Goal: Task Accomplishment & Management: Manage account settings

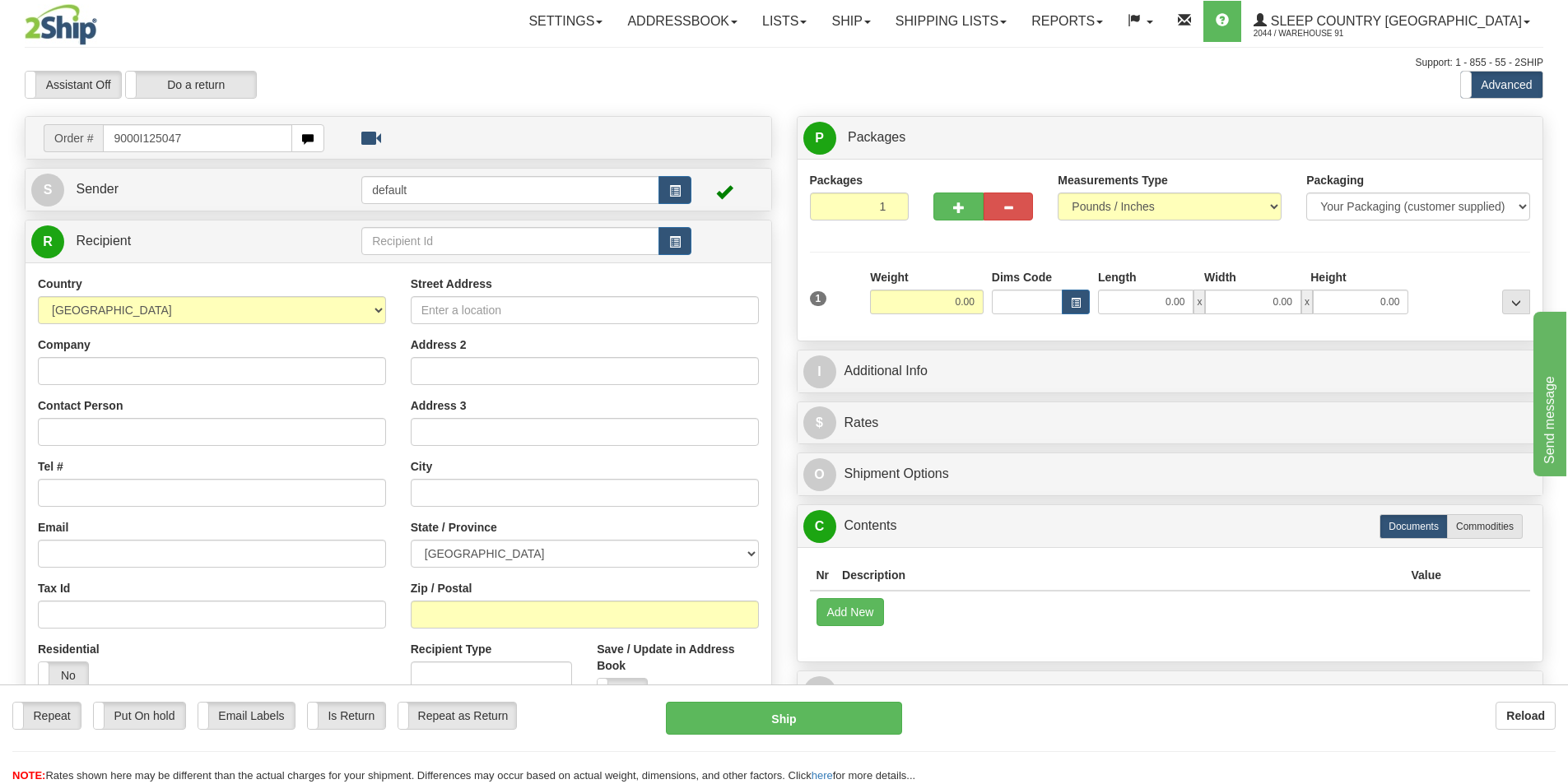
type input "9000I125047"
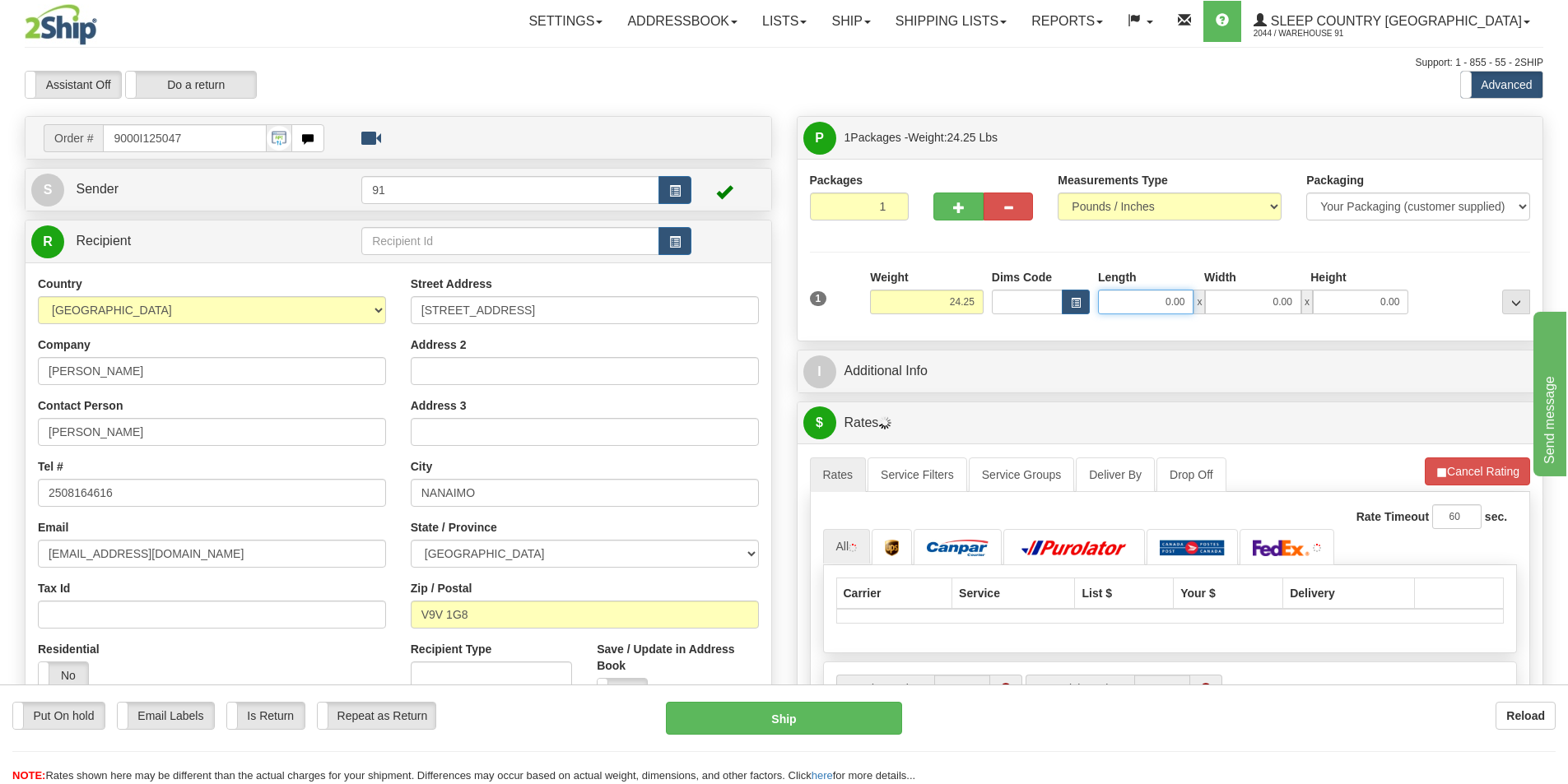
click at [1148, 312] on input "0.00" at bounding box center [1146, 302] width 96 height 24
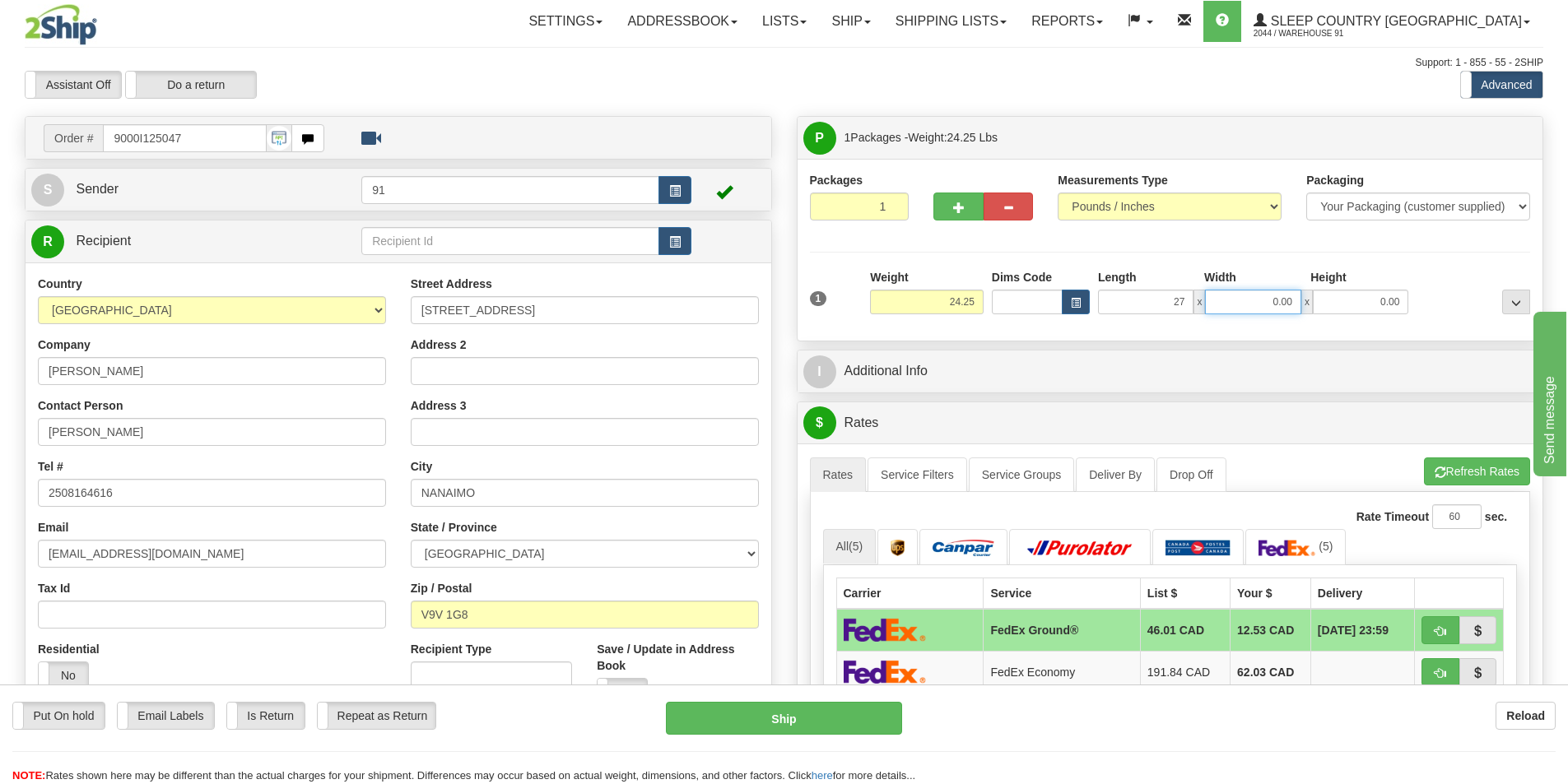
type input "27.00"
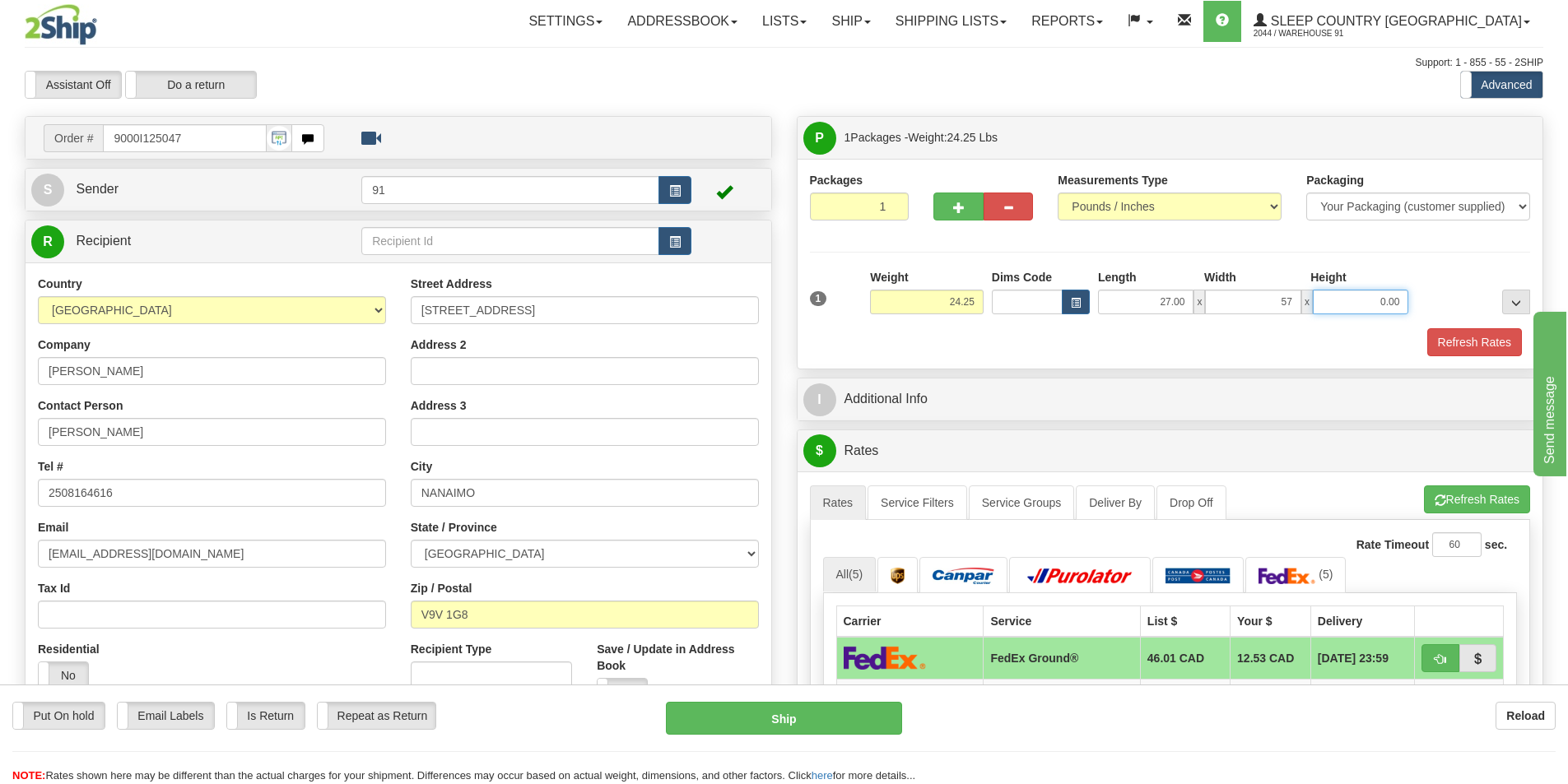
type input "57.00"
type input "5.00"
click at [1489, 348] on button "Refresh Rates" at bounding box center [1474, 342] width 95 height 28
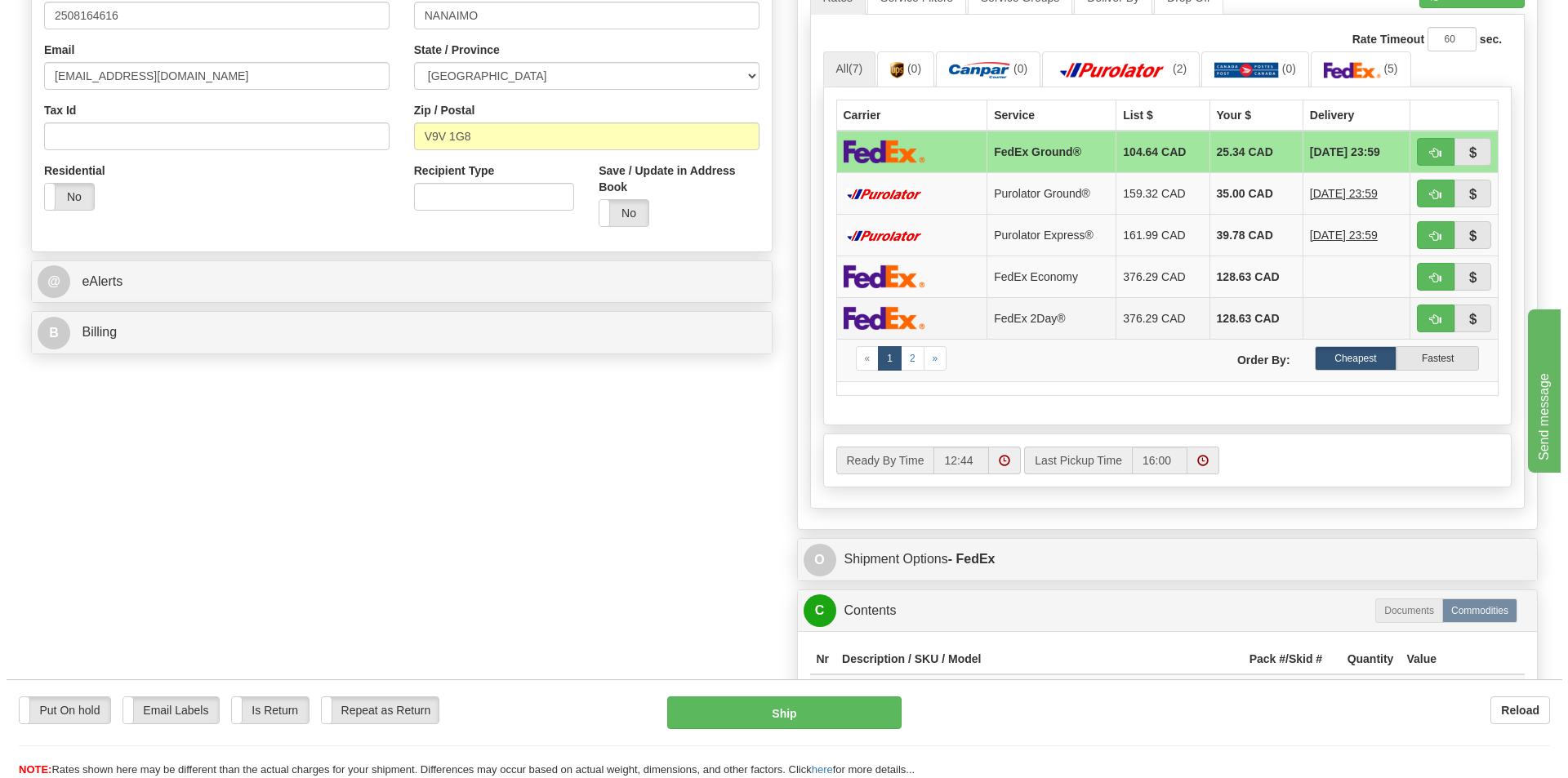
scroll to position [572, 0]
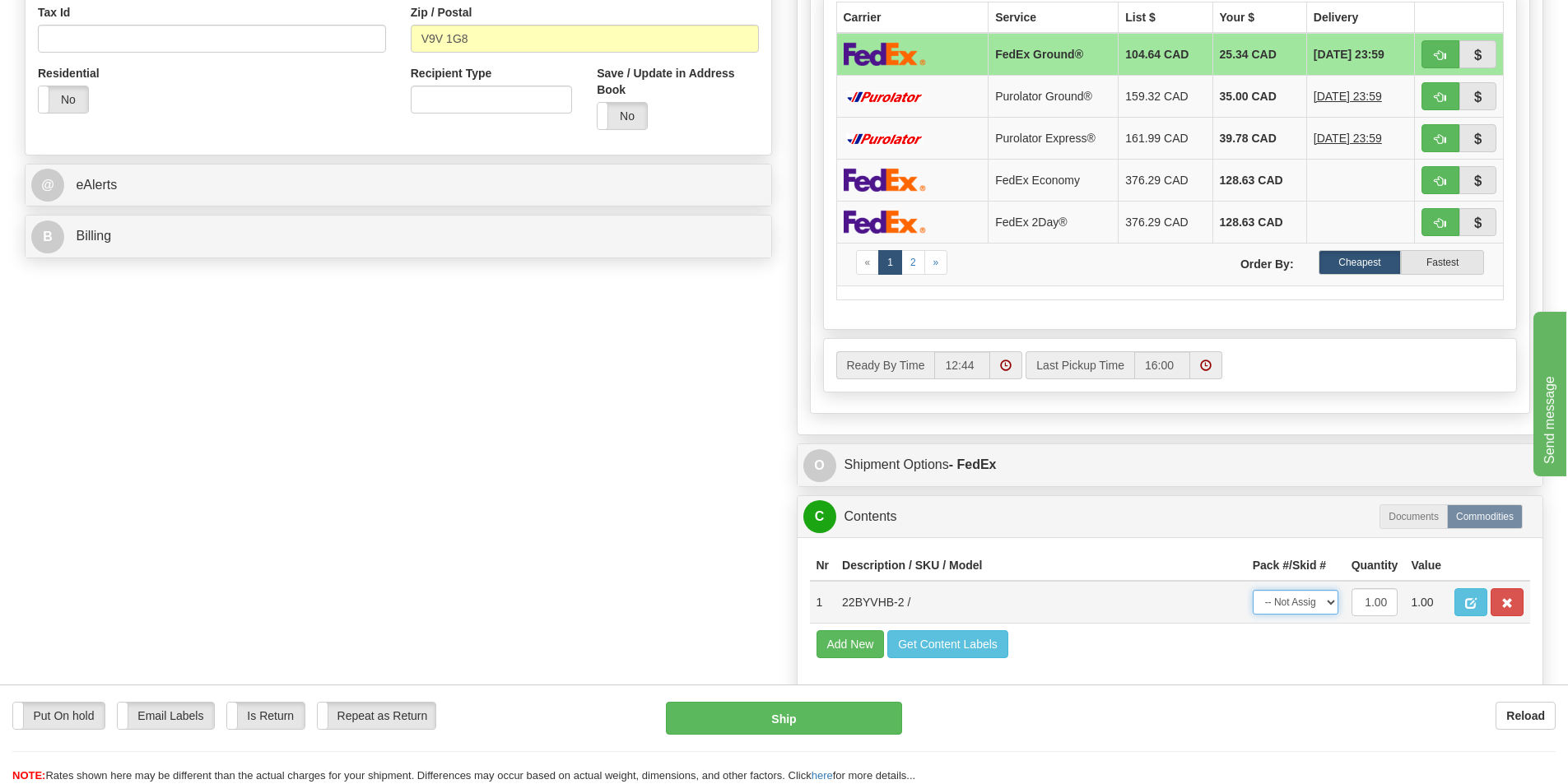
click at [1312, 594] on select "-- Not Assigned -- Package 1" at bounding box center [1295, 602] width 85 height 24
select select "0"
click at [1253, 590] on select "-- Not Assigned -- Package 1" at bounding box center [1295, 602] width 85 height 24
click at [826, 711] on button "Ship" at bounding box center [784, 718] width 236 height 33
type input "92"
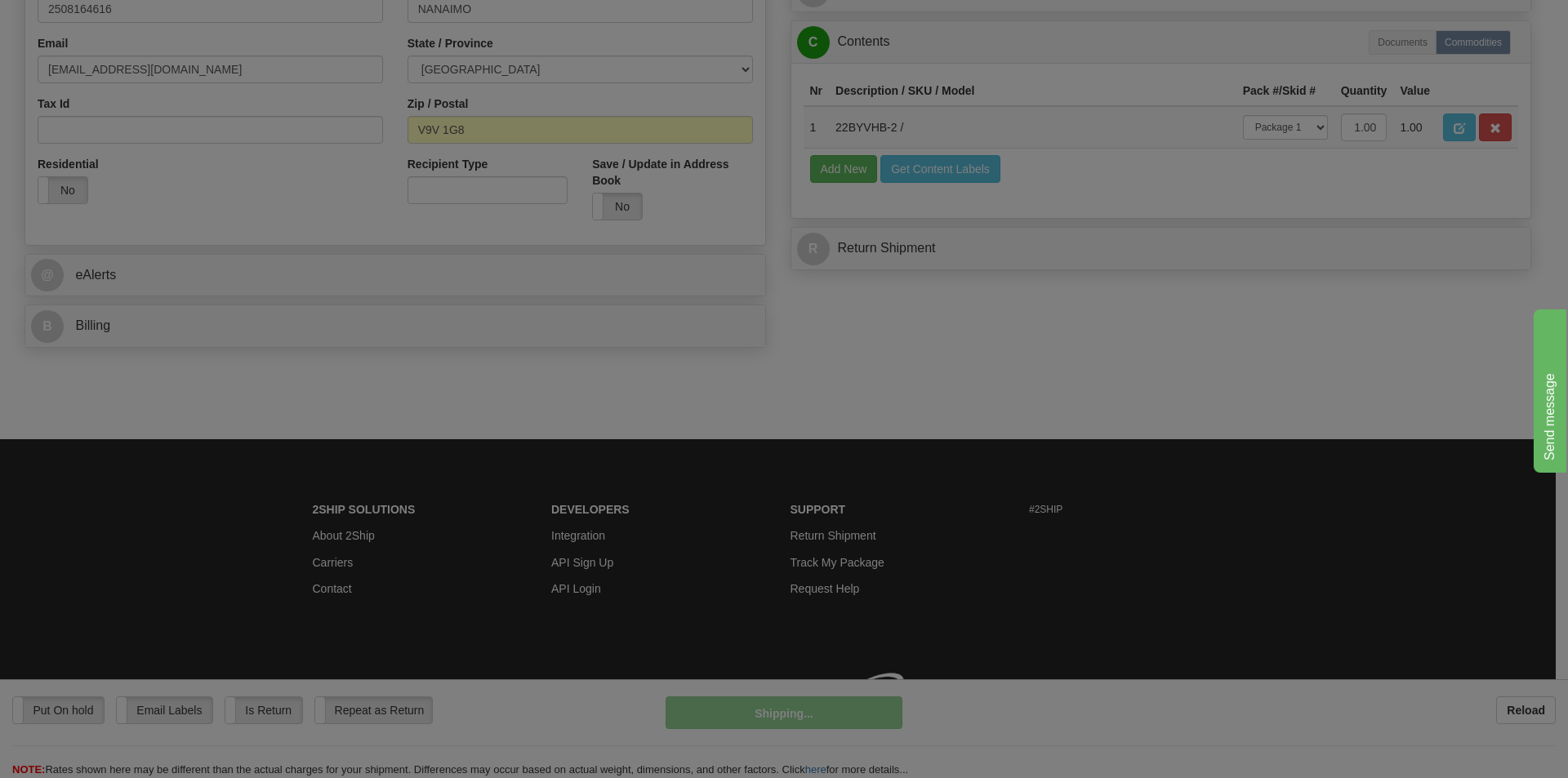
scroll to position [503, 0]
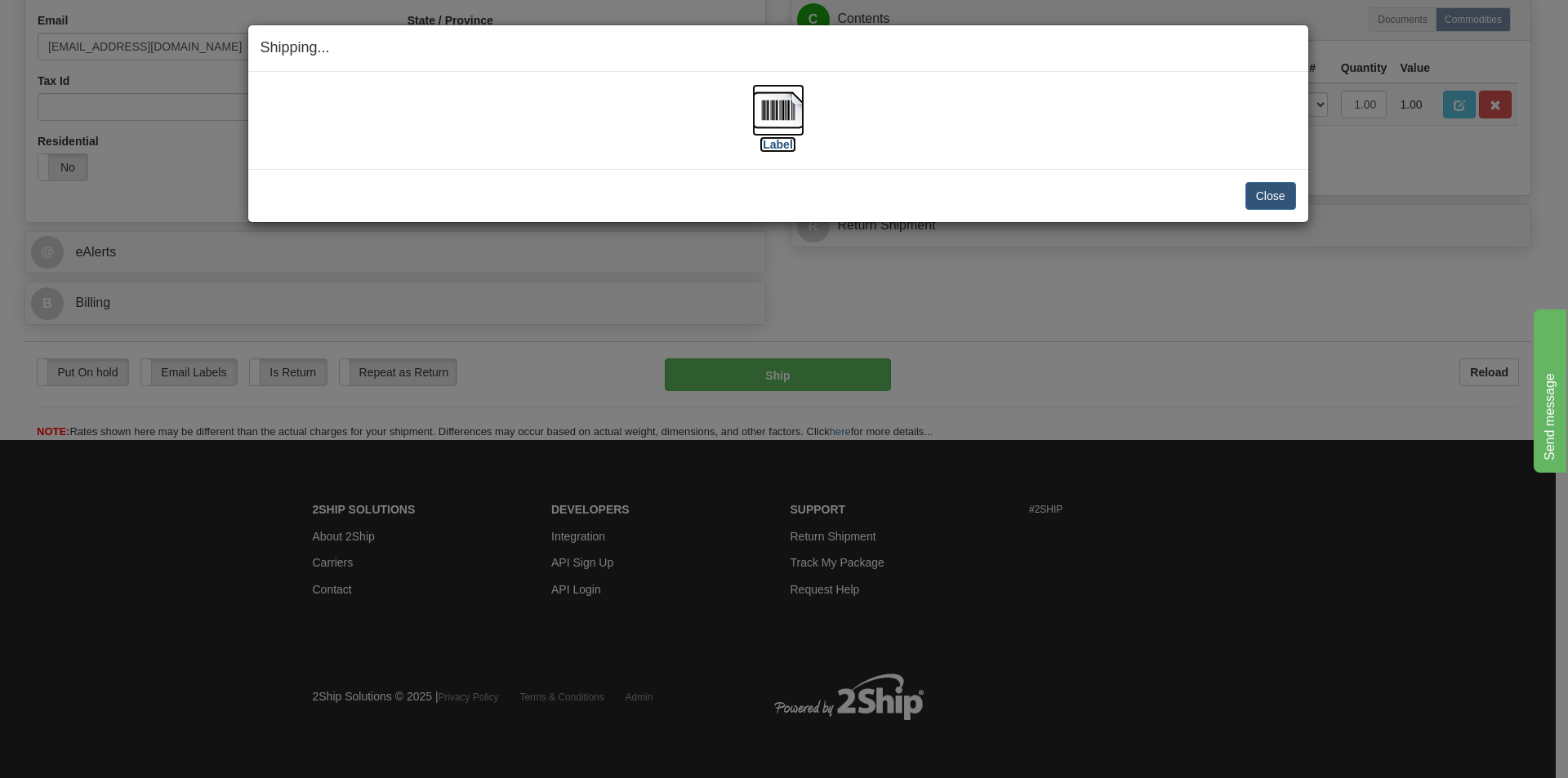
click at [786, 121] on img at bounding box center [778, 110] width 52 height 52
click at [1273, 196] on button "Close" at bounding box center [1270, 196] width 51 height 28
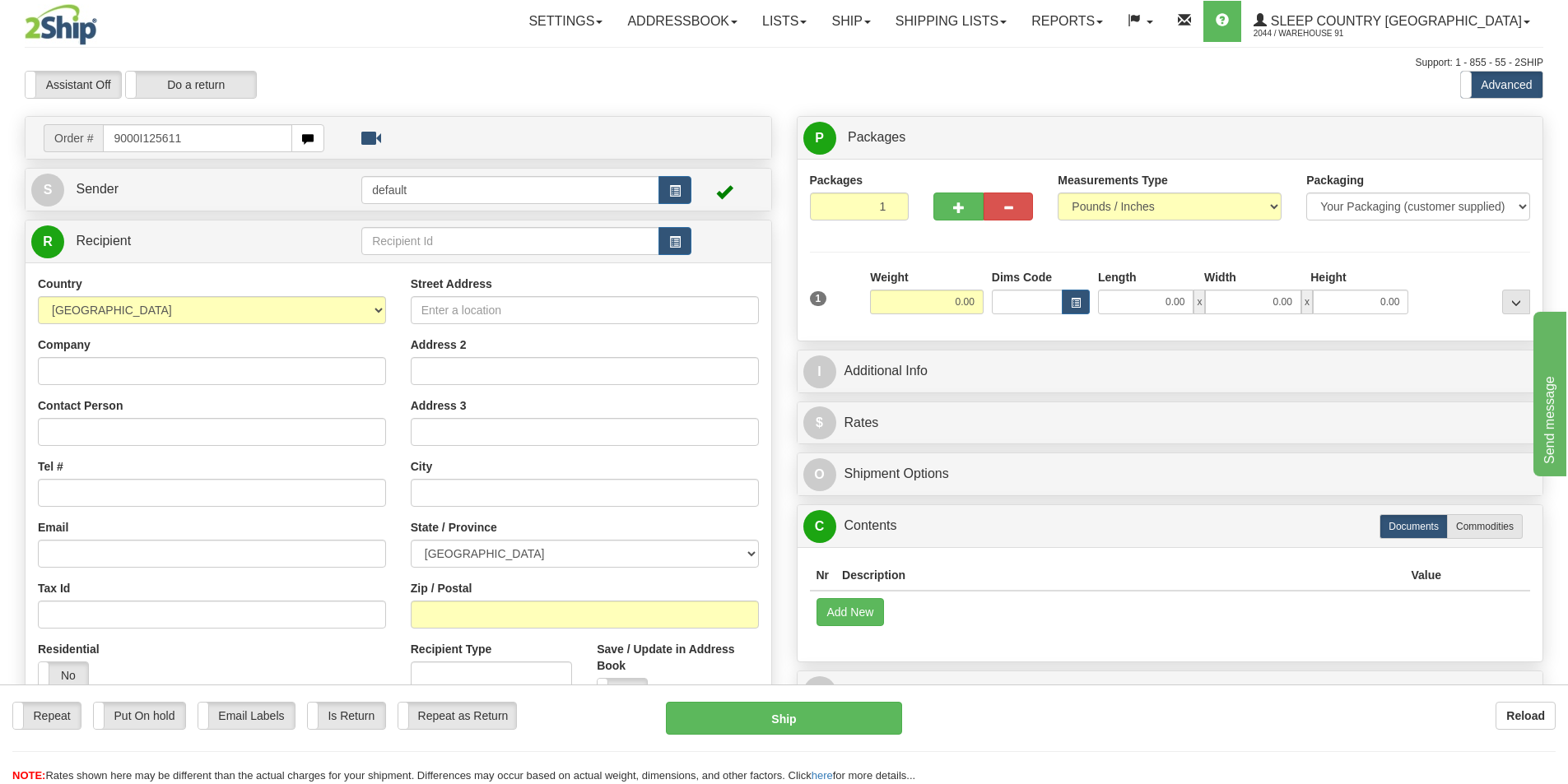
type input "9000I125611"
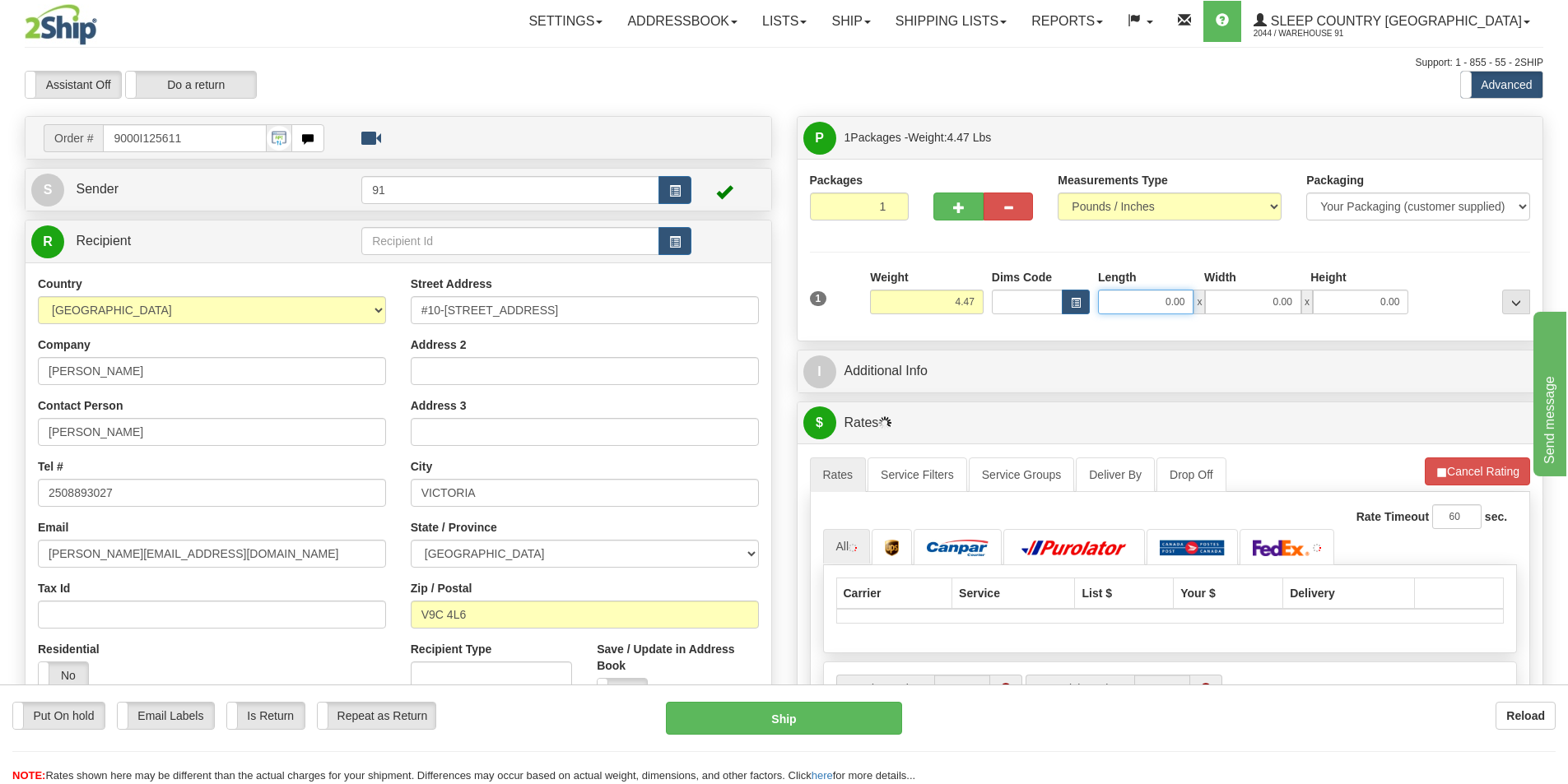
click at [1133, 300] on input "0.00" at bounding box center [1146, 302] width 96 height 24
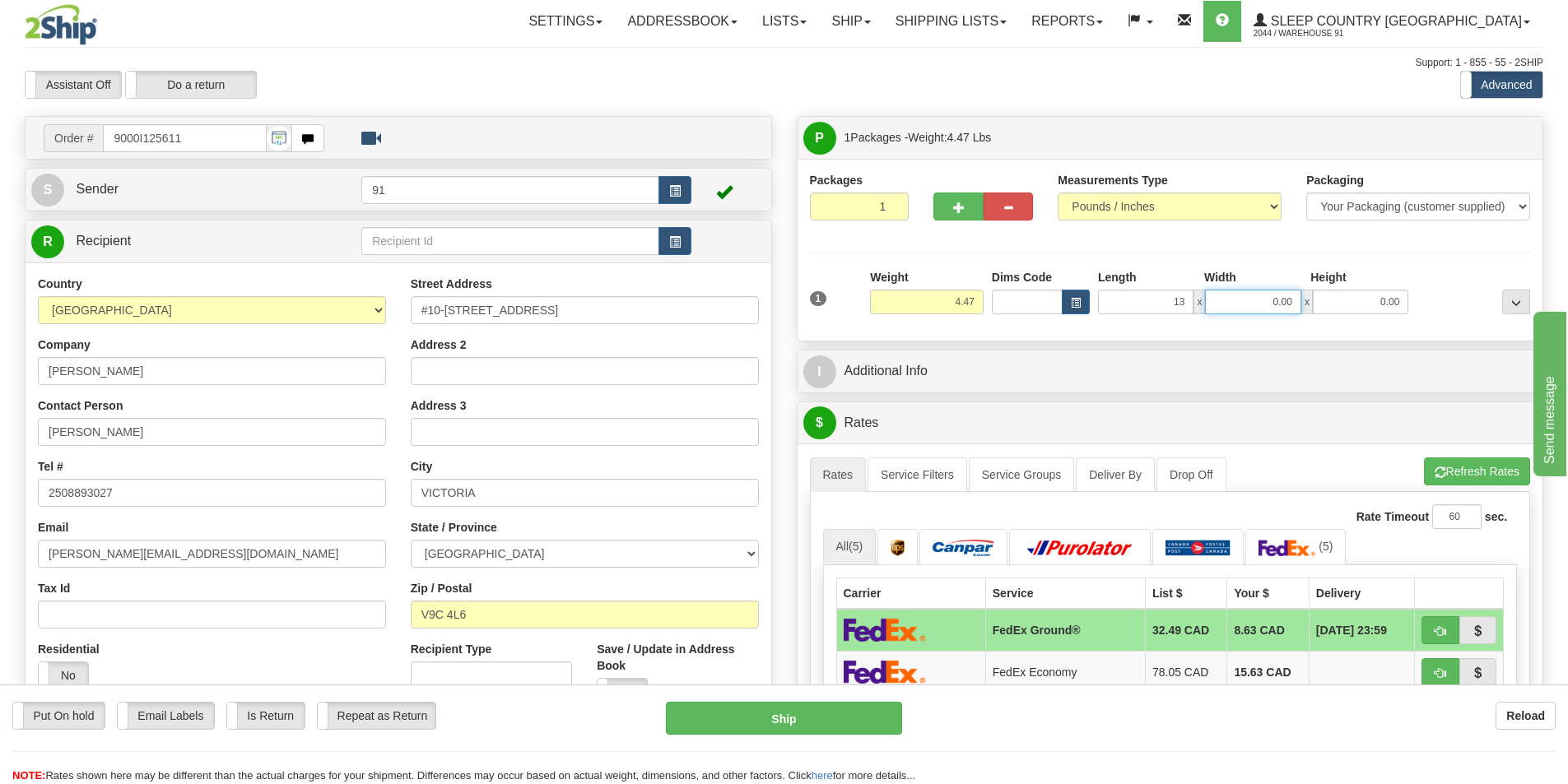
type input "13.00"
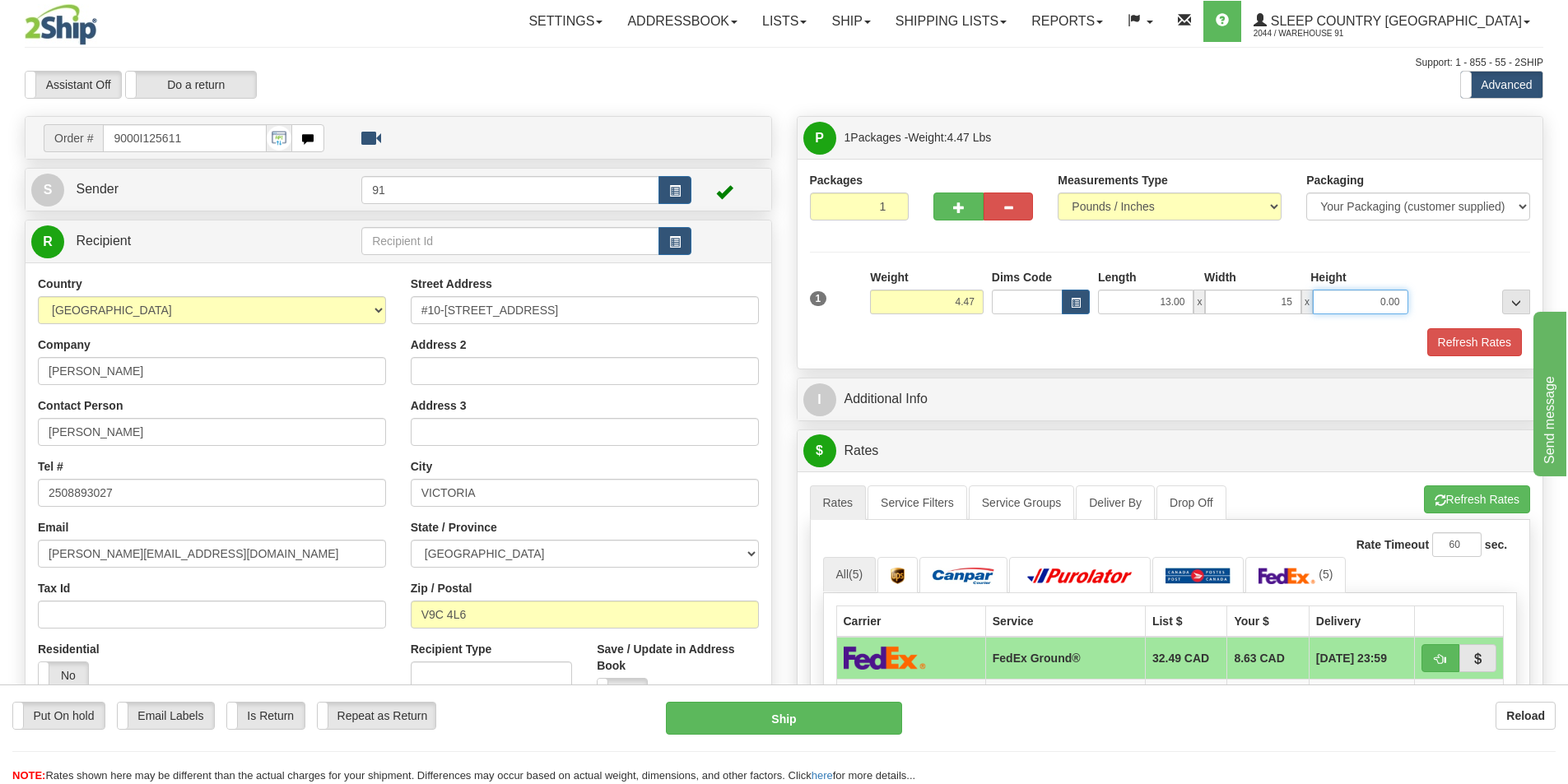
type input "15.00"
type input "13.00"
click at [1487, 340] on button "Refresh Rates" at bounding box center [1474, 342] width 95 height 28
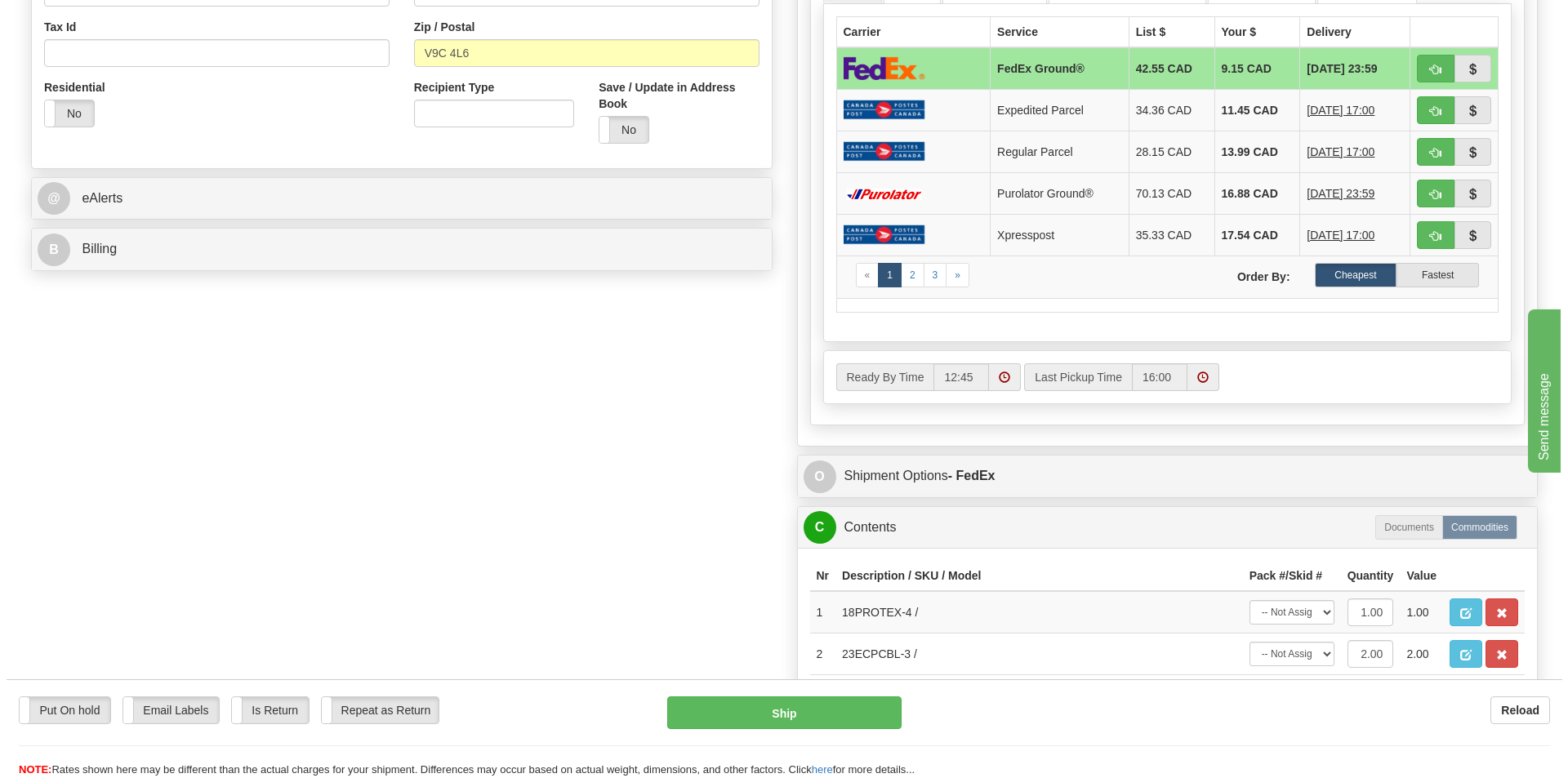
scroll to position [572, 0]
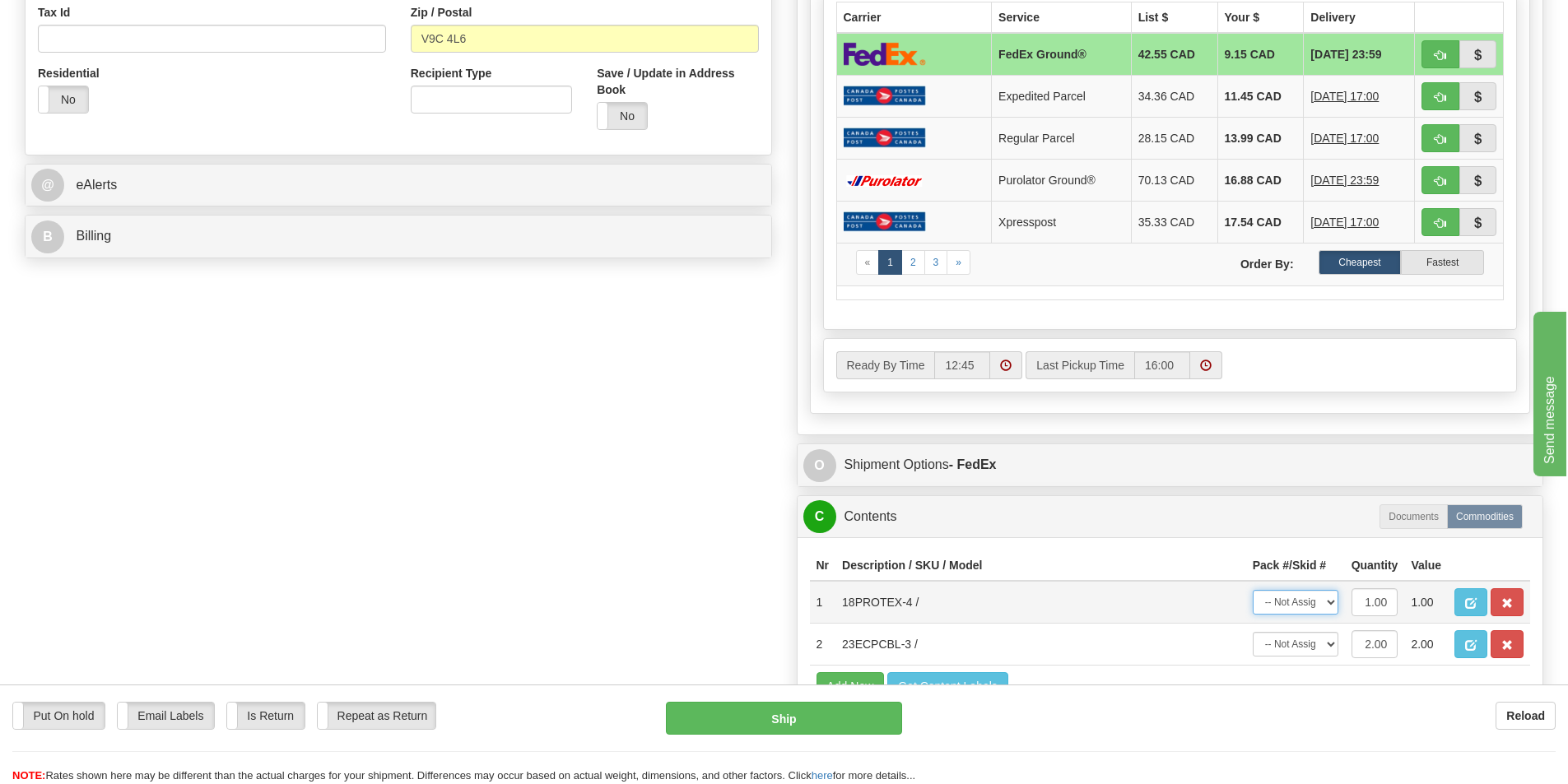
drag, startPoint x: 1305, startPoint y: 605, endPoint x: 1305, endPoint y: 614, distance: 9.0
click at [1305, 605] on select "-- Not Assigned -- Package 1" at bounding box center [1295, 602] width 85 height 24
select select "0"
click at [1253, 590] on select "-- Not Assigned -- Package 1" at bounding box center [1295, 602] width 85 height 24
drag, startPoint x: 1306, startPoint y: 646, endPoint x: 1306, endPoint y: 655, distance: 9.0
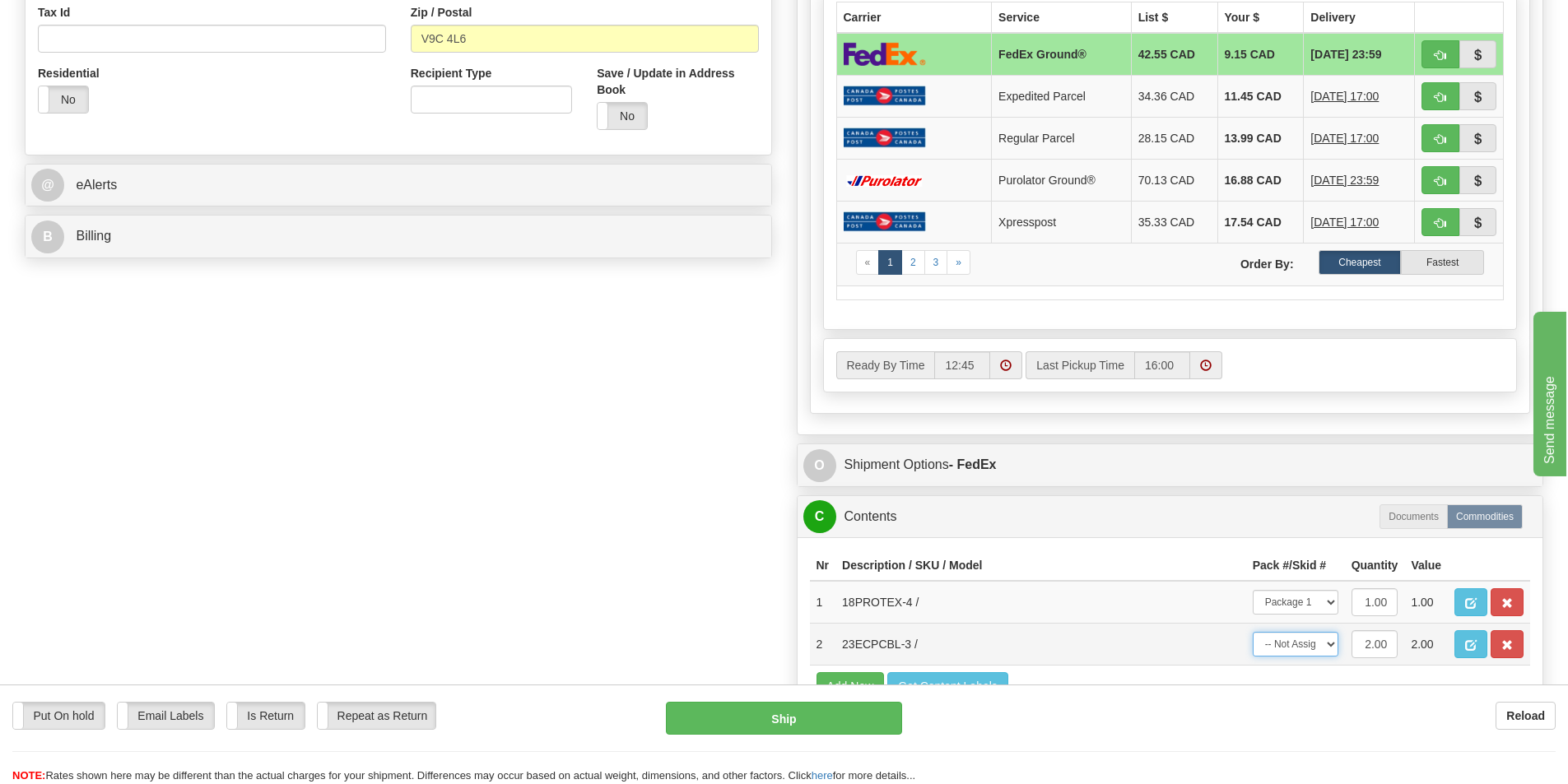
click at [1306, 646] on select "-- Not Assigned -- Package 1" at bounding box center [1295, 644] width 85 height 24
select select "0"
click at [1253, 632] on select "-- Not Assigned -- Package 1" at bounding box center [1295, 644] width 85 height 24
click at [788, 700] on div "Put On hold Put On hold Email Labels Email Labels Edit Is Return Is Return Repe…" at bounding box center [784, 734] width 1568 height 99
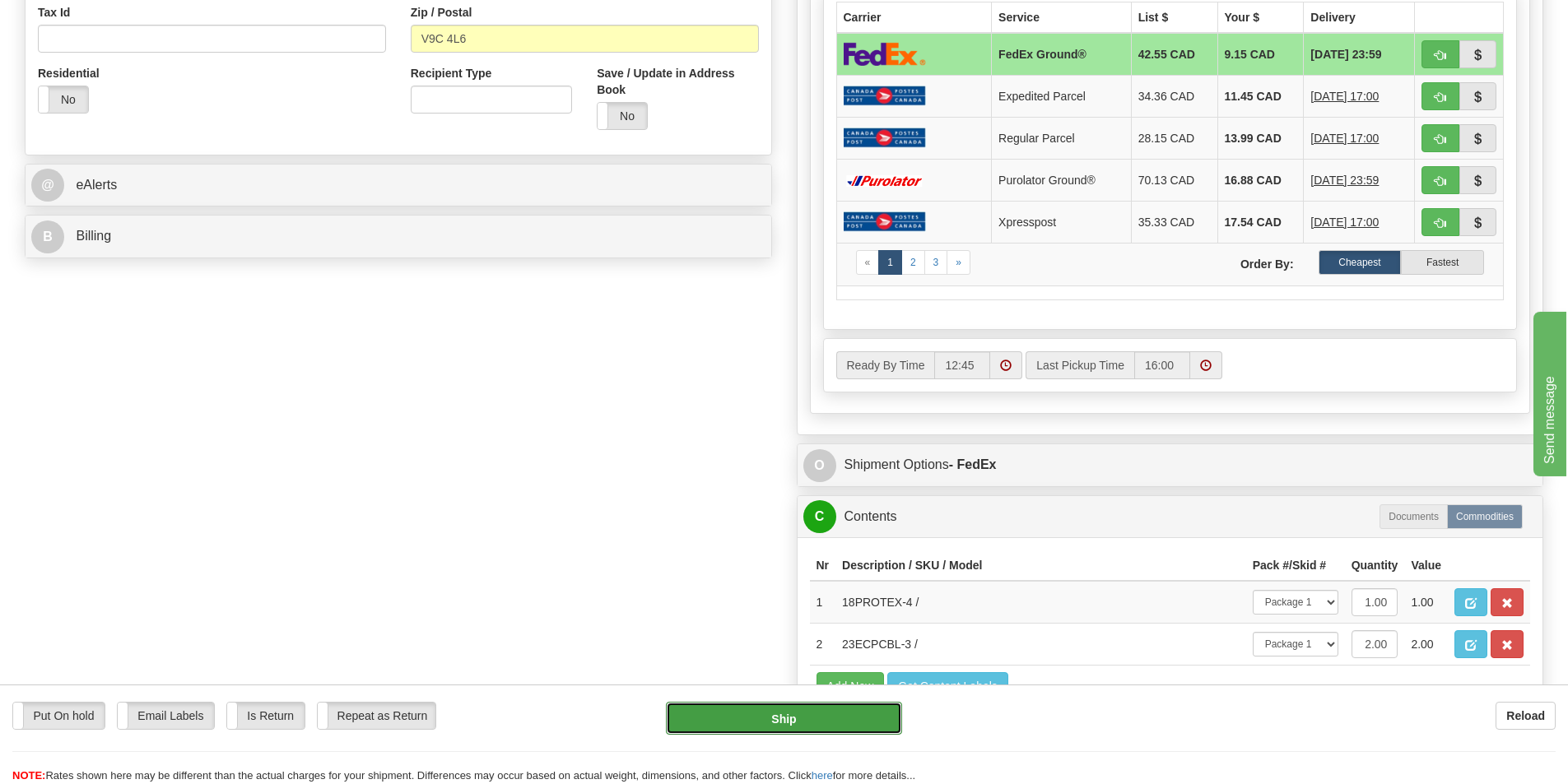
click at [775, 727] on button "Ship" at bounding box center [784, 718] width 236 height 33
type input "92"
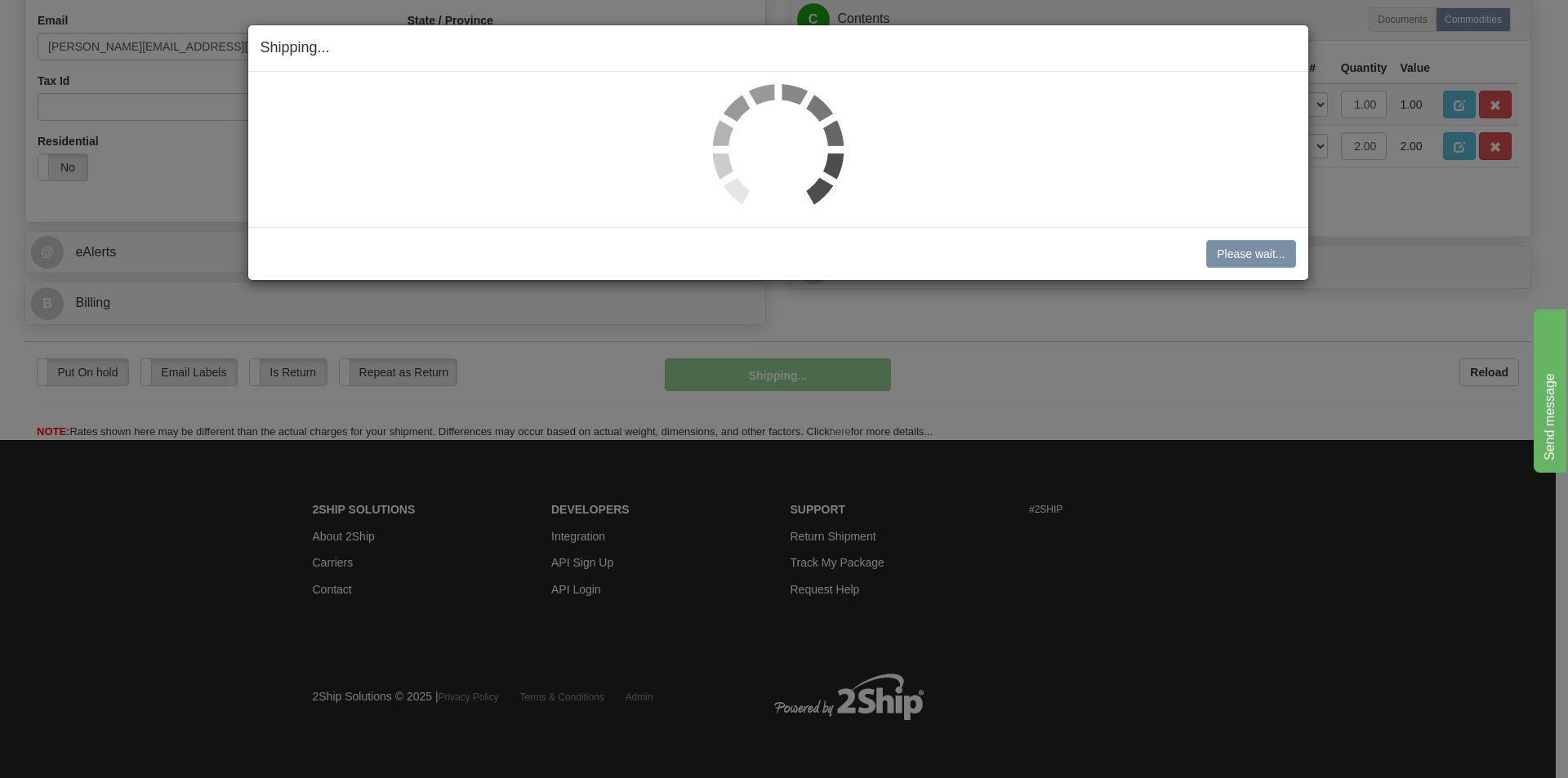
scroll to position [503, 0]
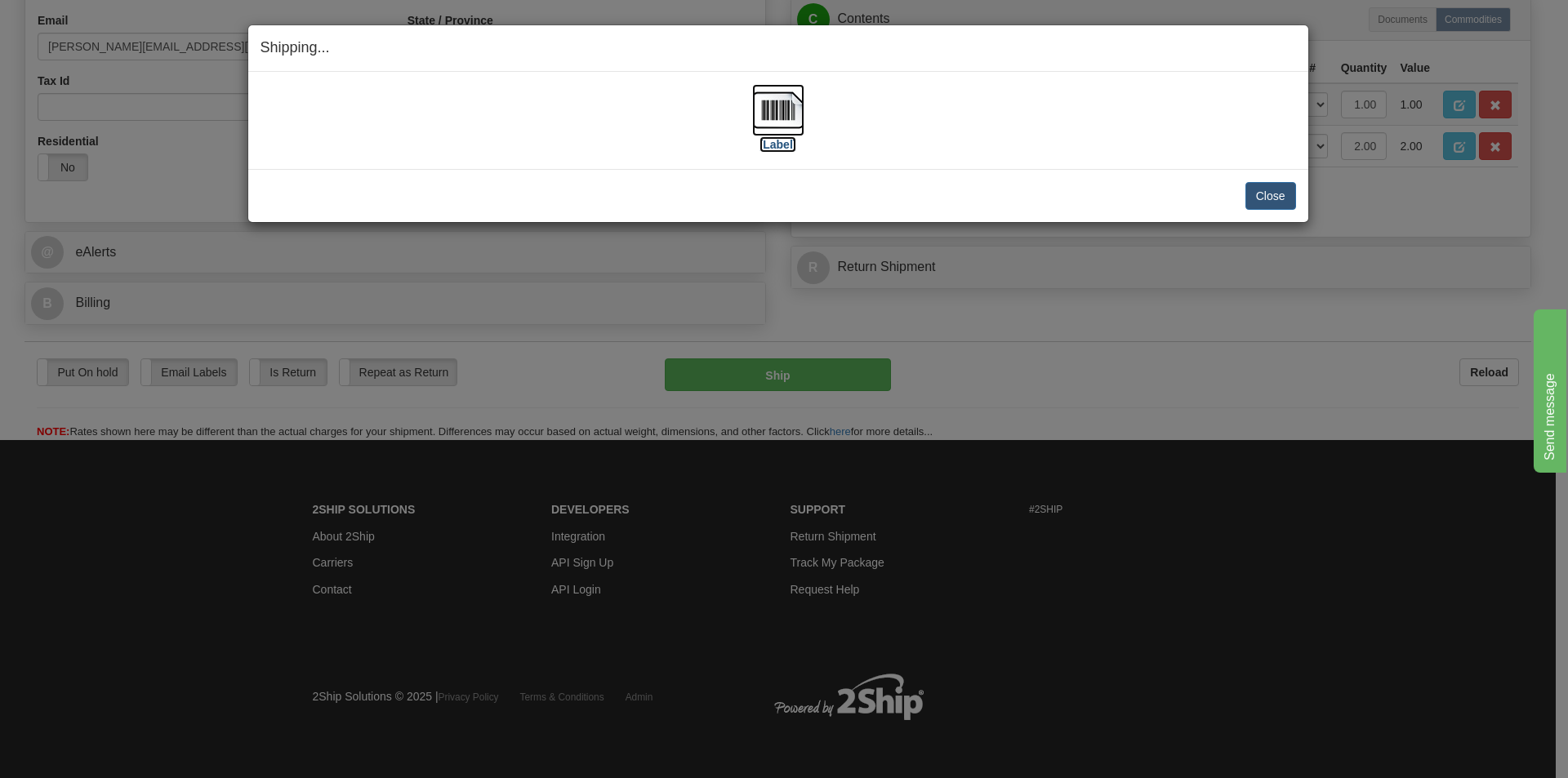
click at [791, 127] on img at bounding box center [778, 110] width 52 height 52
click at [1273, 183] on button "Close" at bounding box center [1270, 196] width 51 height 28
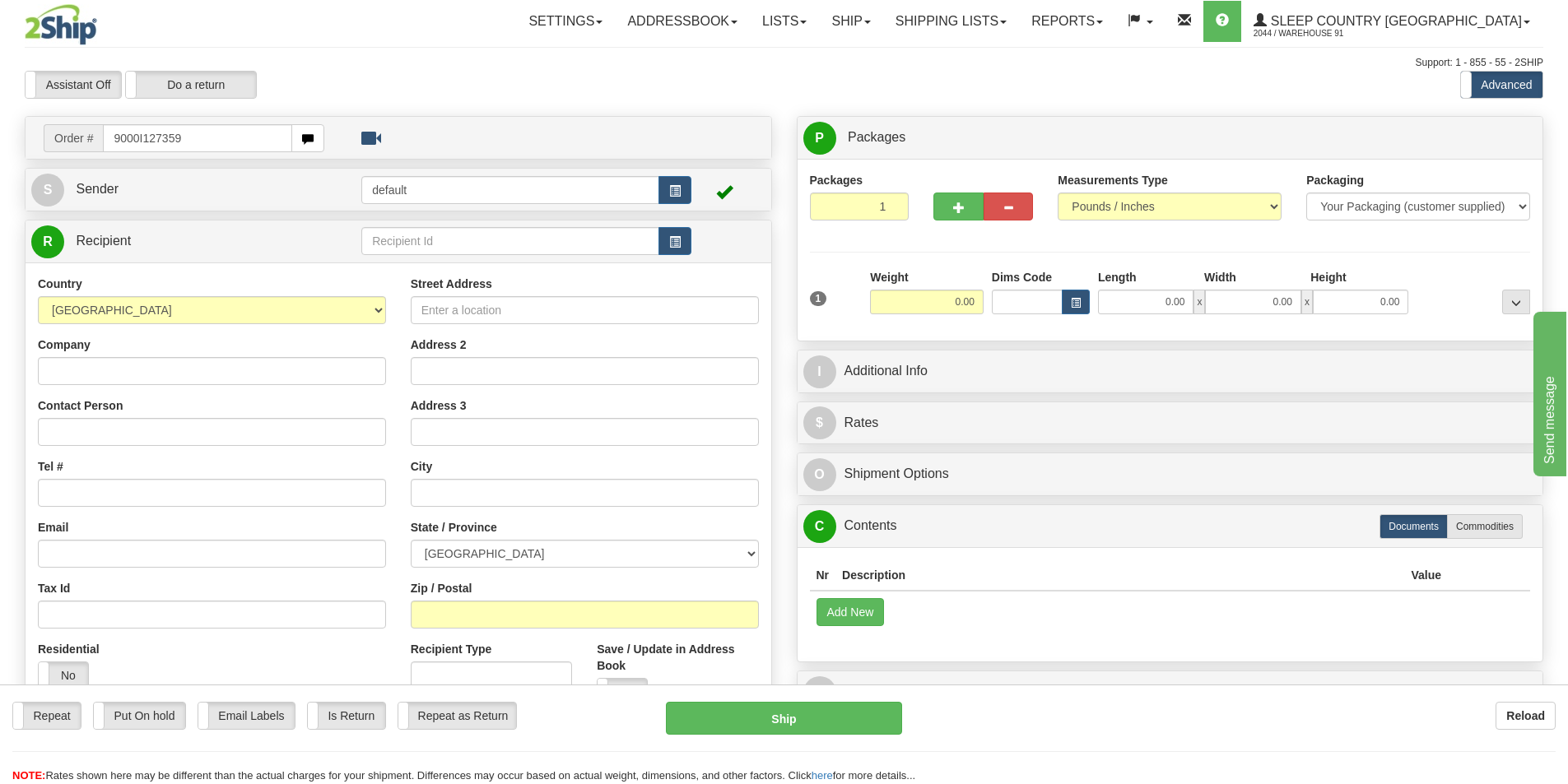
type input "9000I127359"
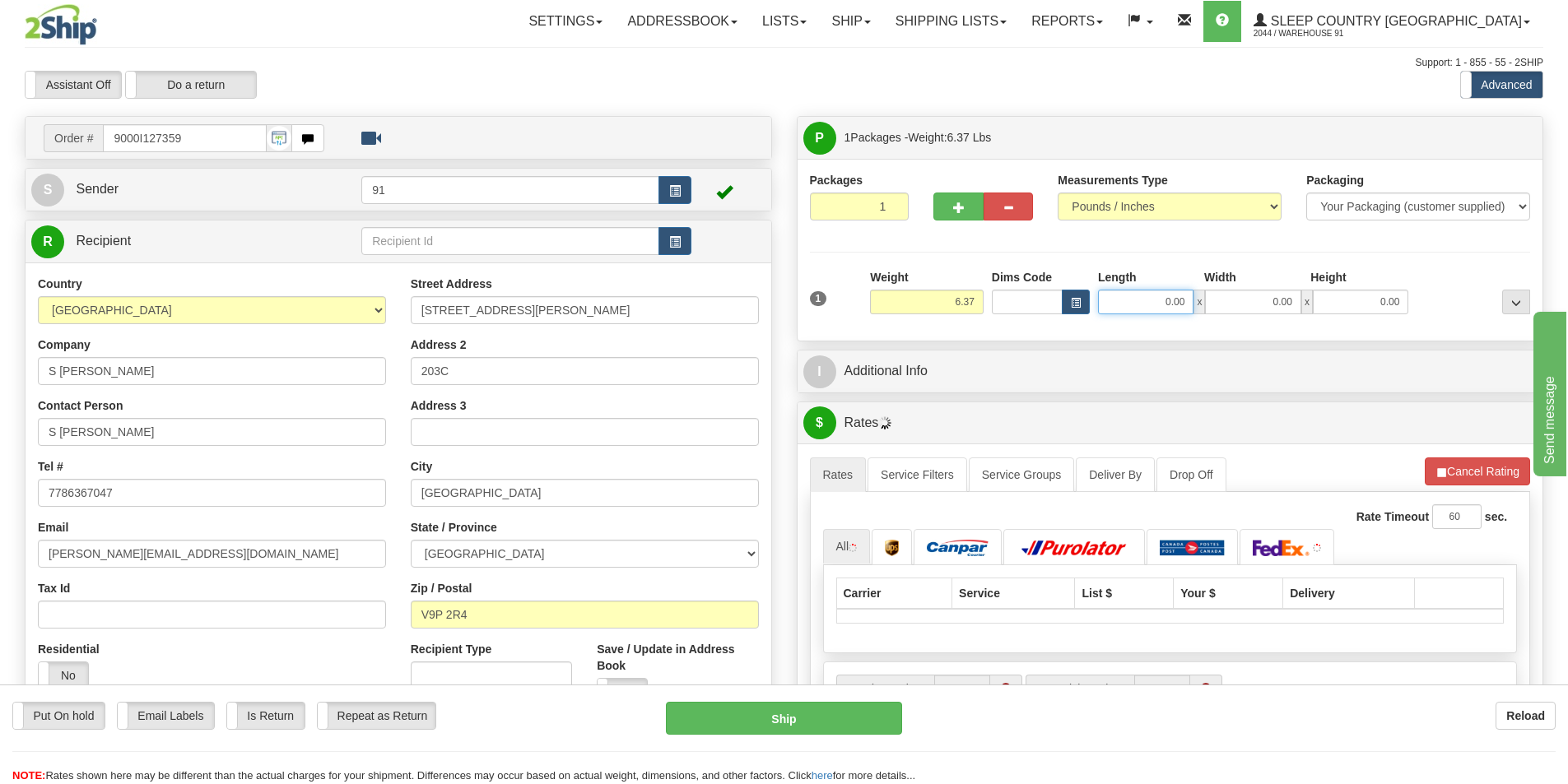
click at [1154, 298] on input "0.00" at bounding box center [1146, 302] width 96 height 24
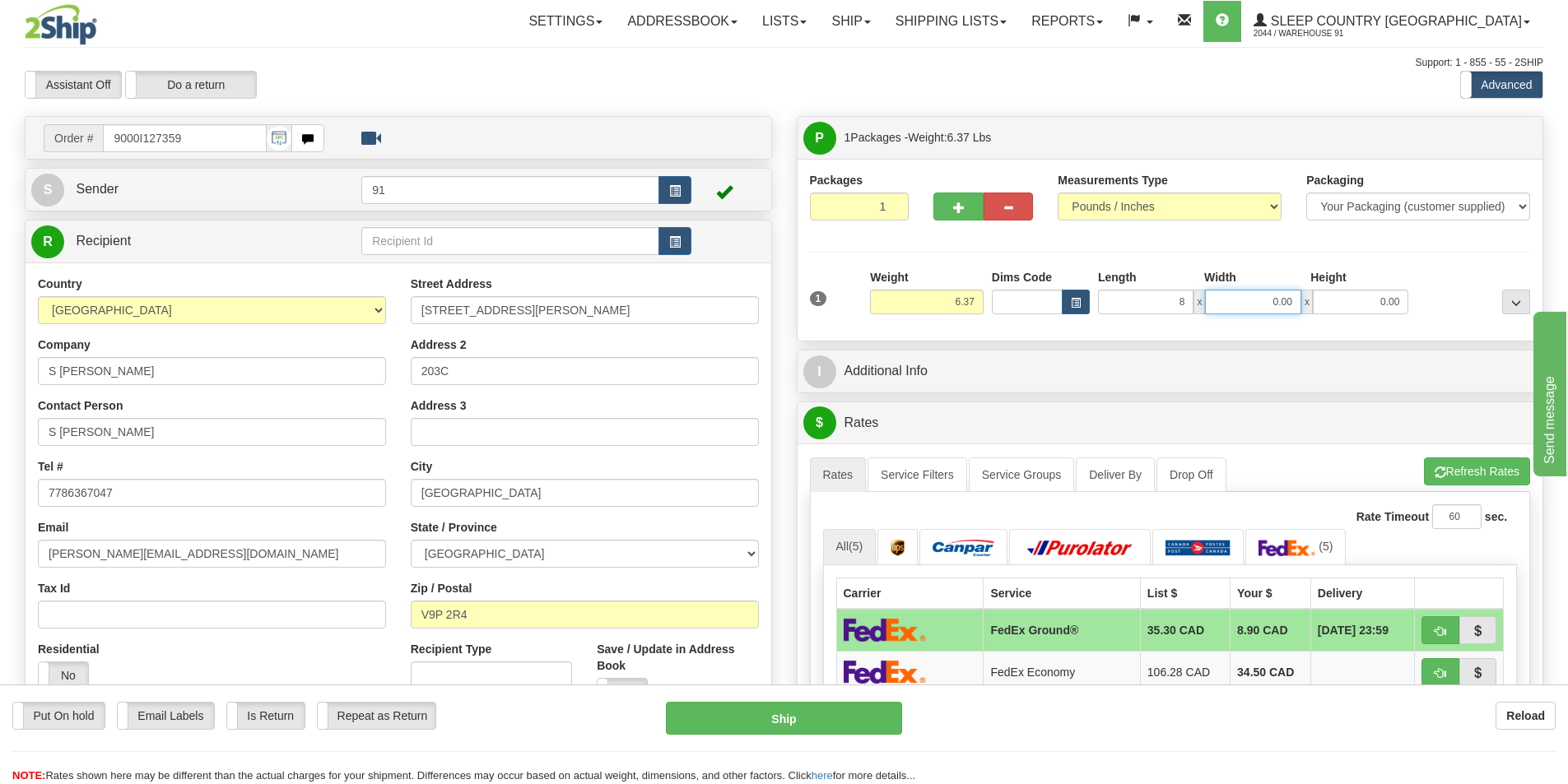
type input "8.00"
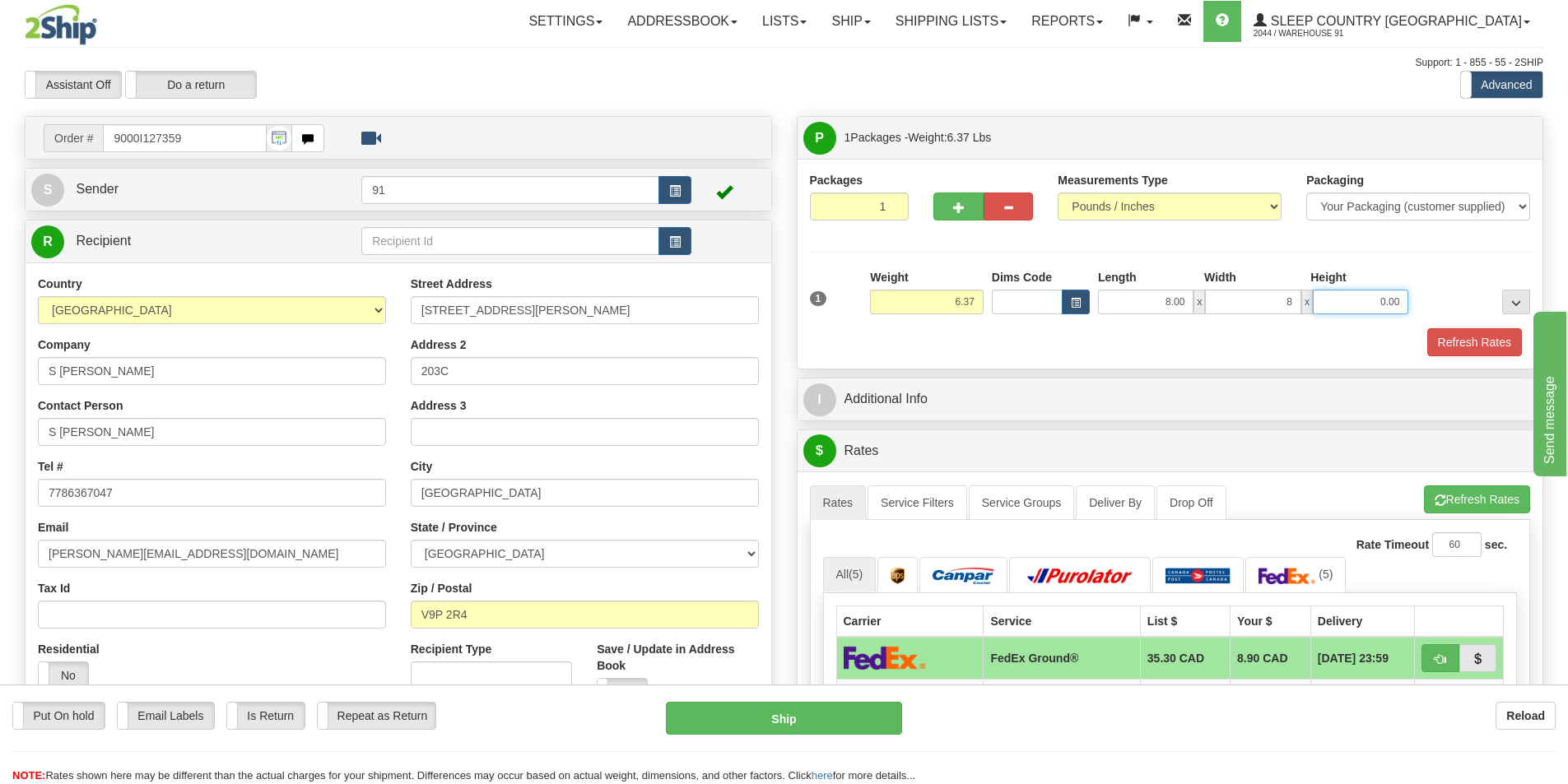
type input "8.00"
type input "16.00"
click at [1461, 328] on button "Refresh Rates" at bounding box center [1474, 342] width 95 height 28
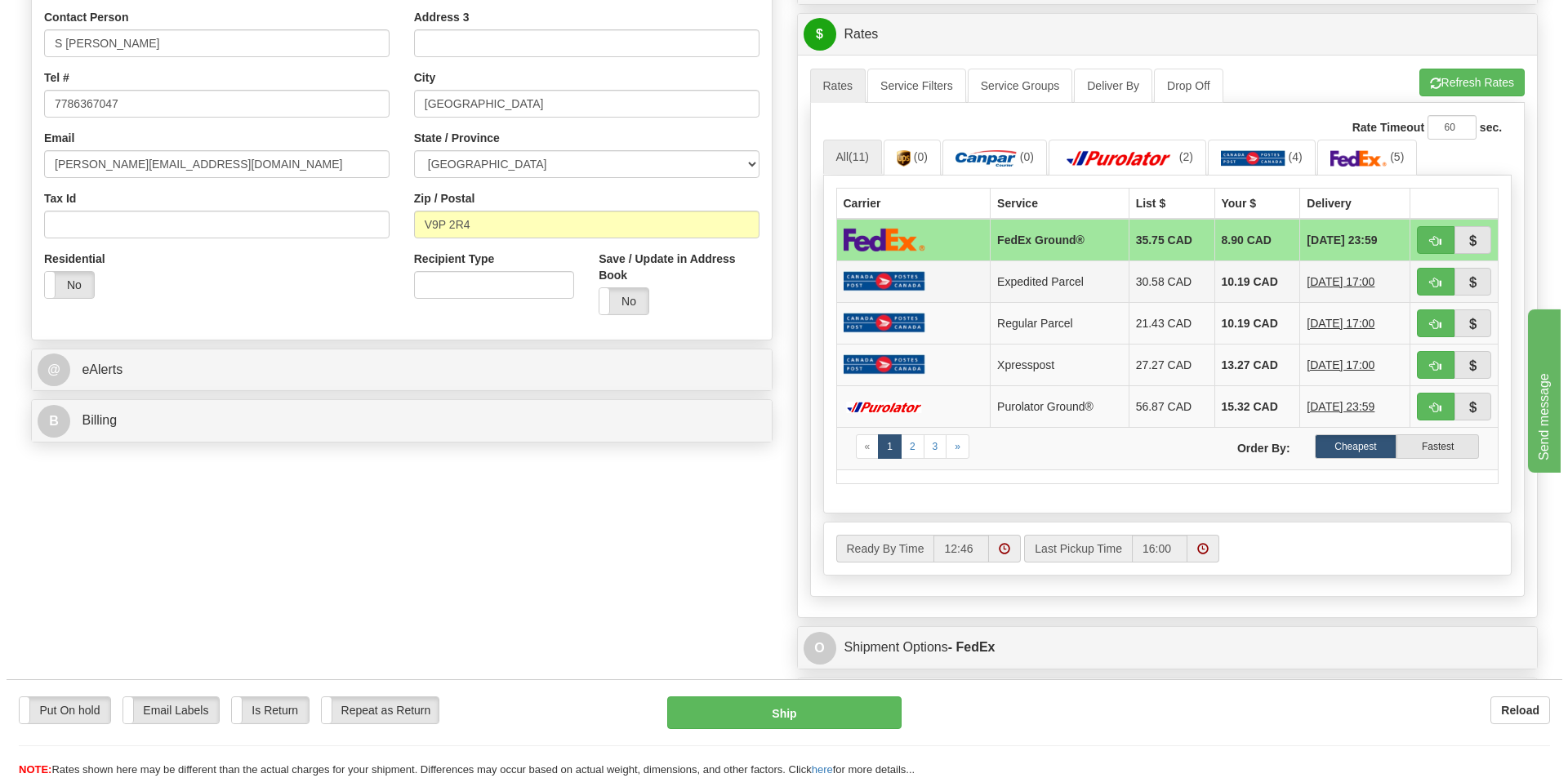
scroll to position [653, 0]
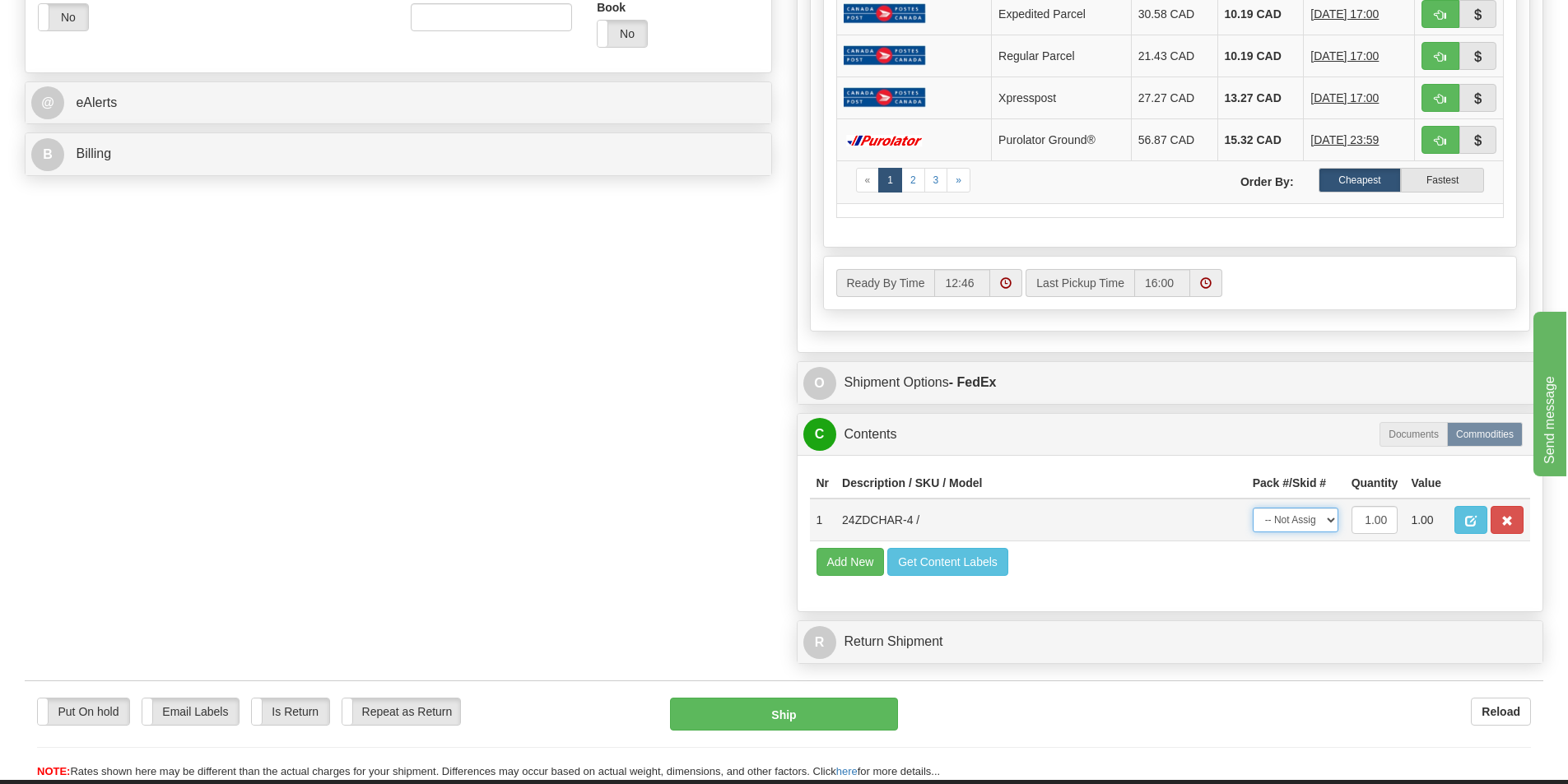
drag, startPoint x: 1318, startPoint y: 522, endPoint x: 1310, endPoint y: 532, distance: 12.8
click at [1318, 522] on select "-- Not Assigned -- Package 1" at bounding box center [1295, 519] width 85 height 24
select select "0"
click at [1253, 507] on select "-- Not Assigned -- Package 1" at bounding box center [1295, 519] width 85 height 24
click at [869, 722] on button "Ship" at bounding box center [784, 714] width 228 height 33
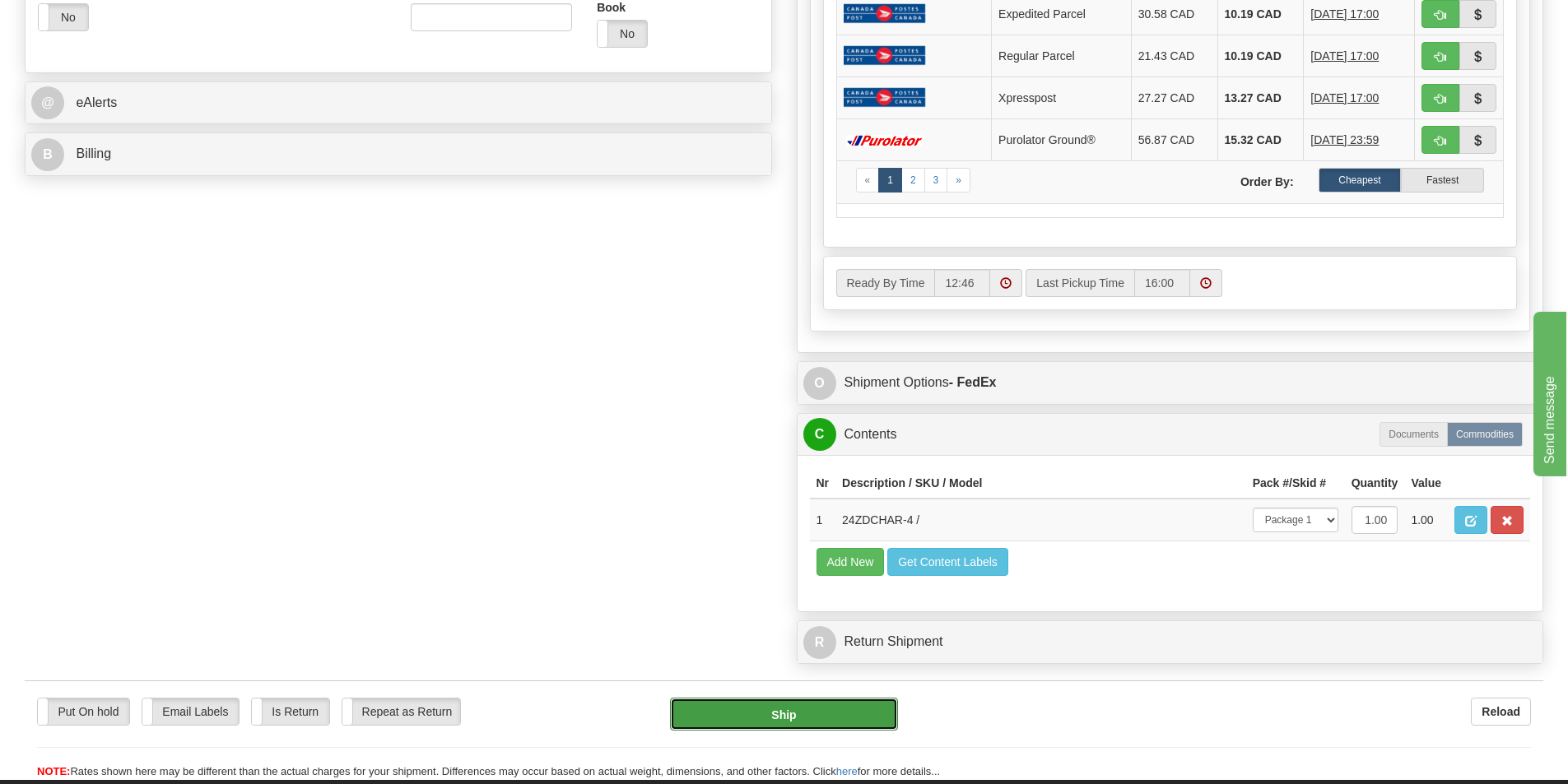
type input "92"
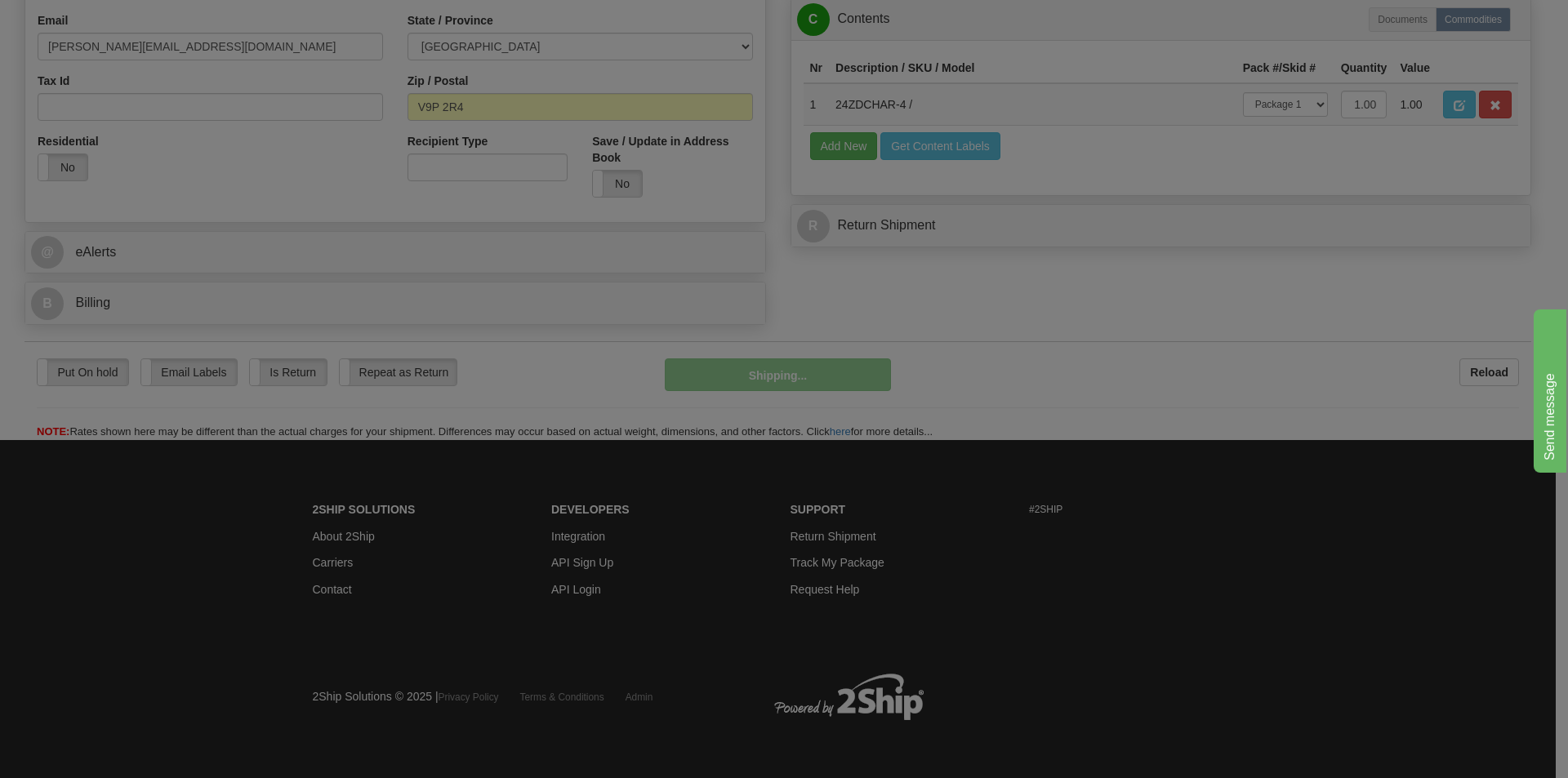
scroll to position [503, 0]
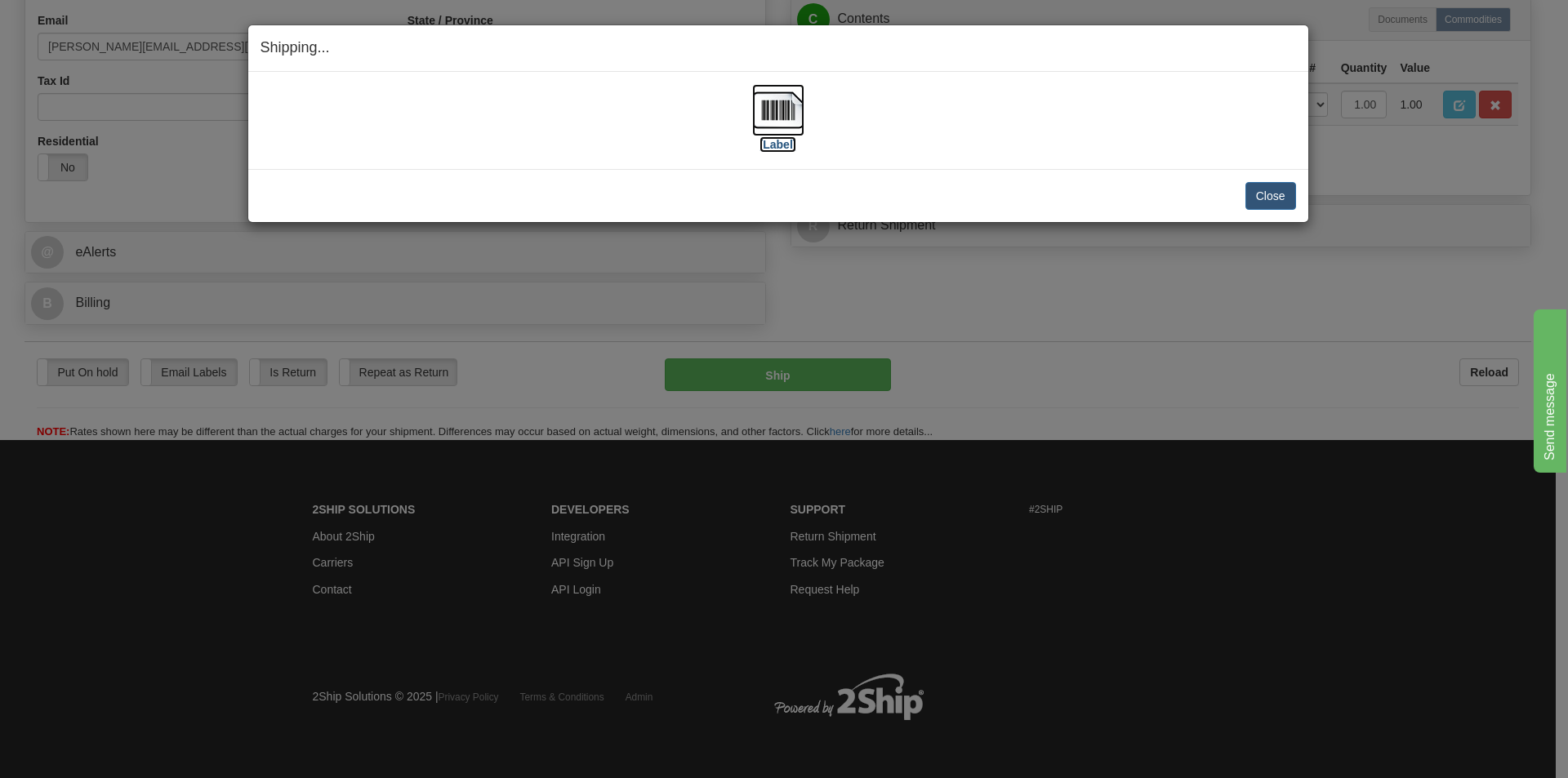
click at [783, 131] on img at bounding box center [778, 110] width 52 height 52
click at [1275, 201] on button "Close" at bounding box center [1270, 196] width 51 height 28
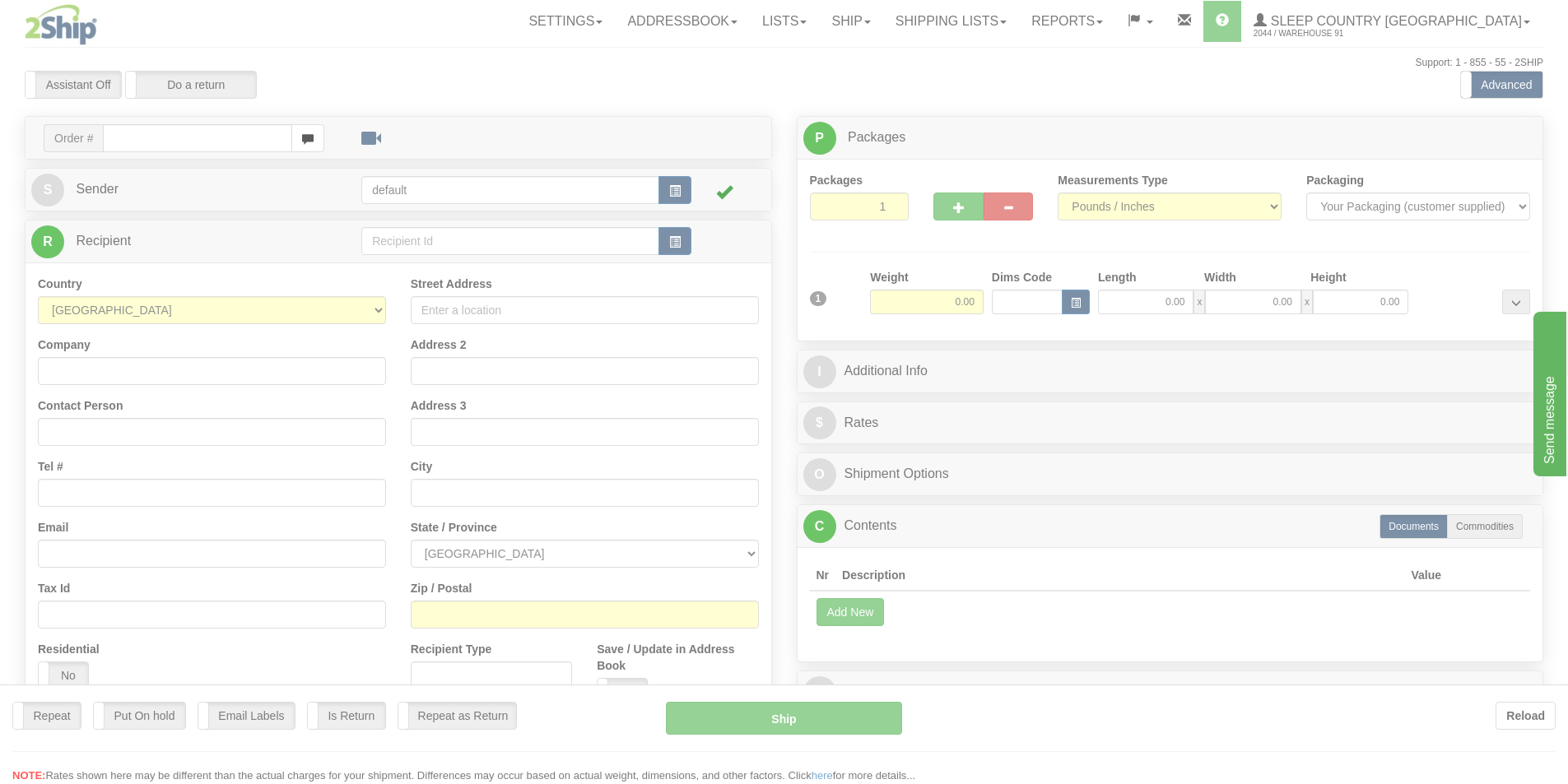
click at [1001, 23] on div at bounding box center [784, 392] width 1568 height 784
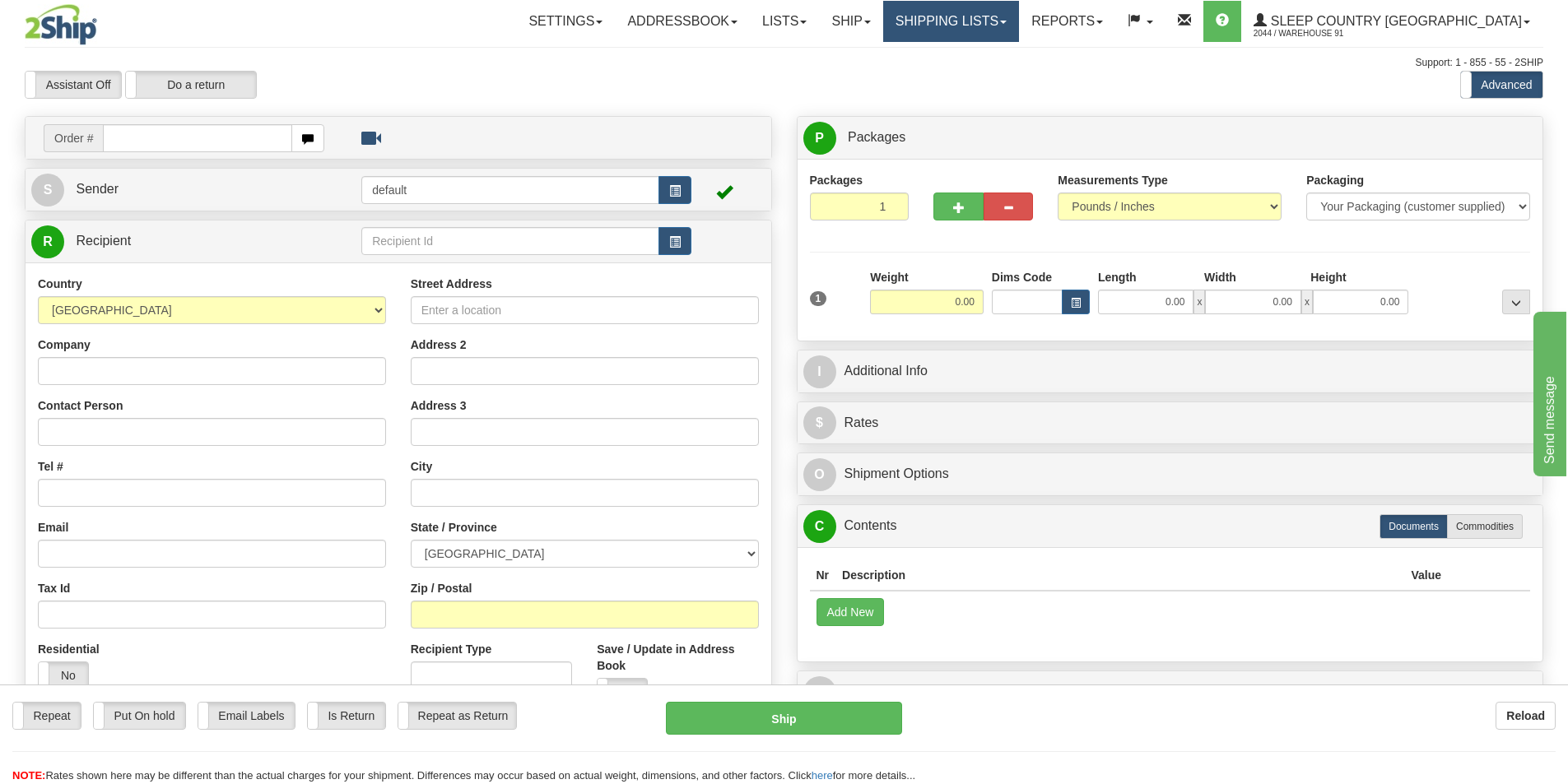
click at [1015, 17] on link "Shipping lists" at bounding box center [951, 21] width 136 height 41
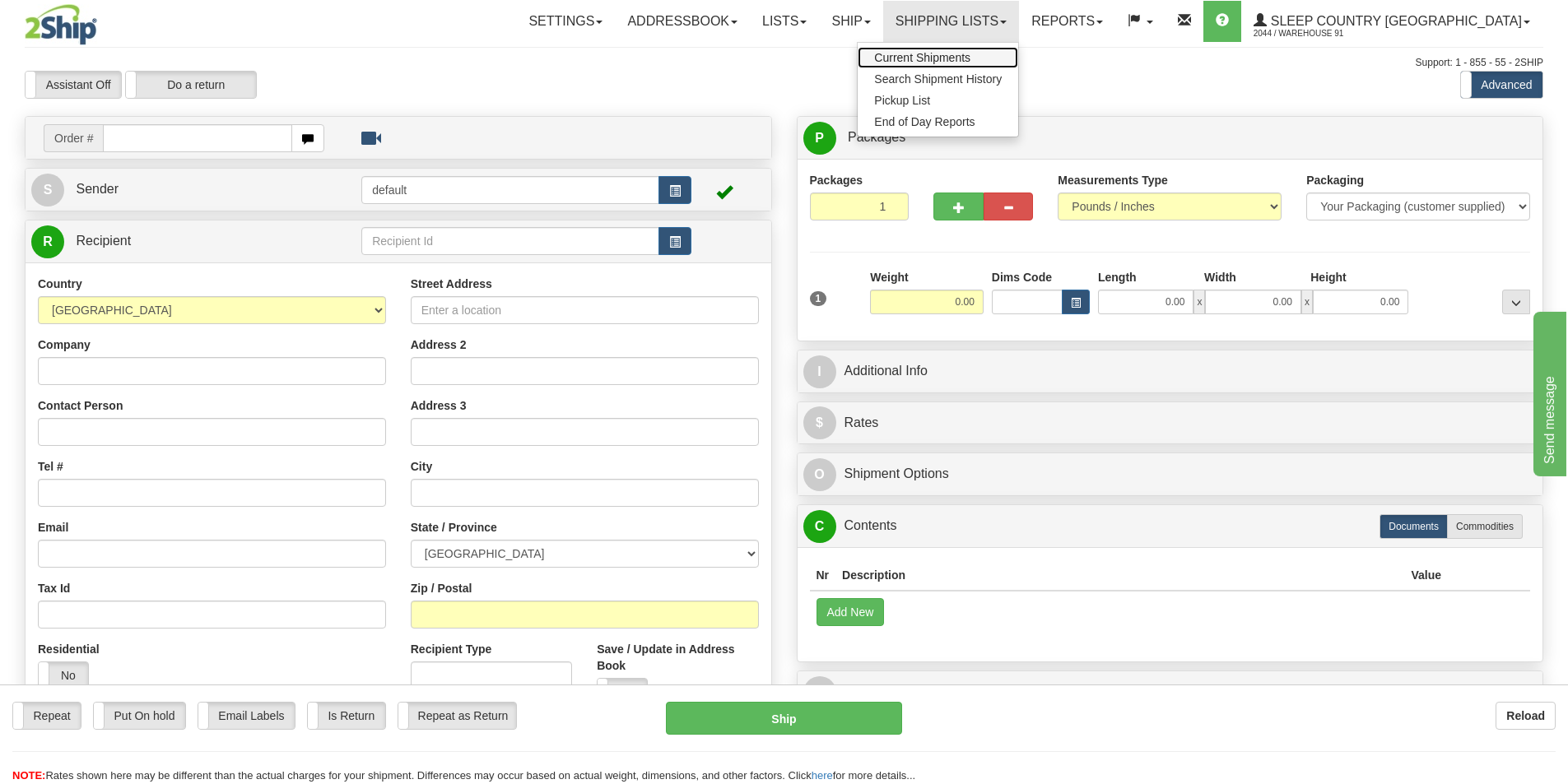
click at [1013, 50] on link "Current Shipments" at bounding box center [938, 57] width 160 height 22
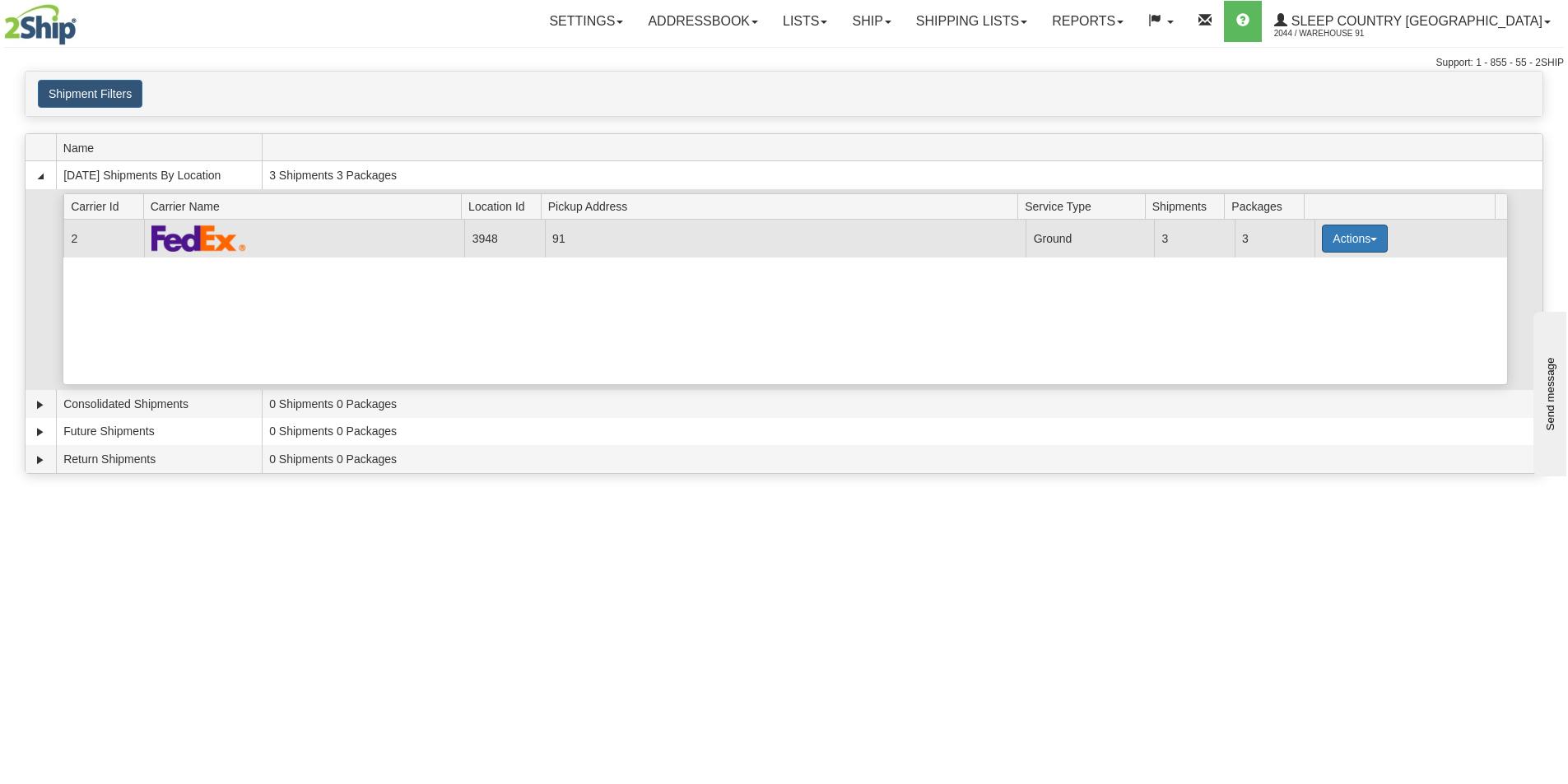
click at [1322, 232] on button "Actions" at bounding box center [1355, 238] width 66 height 28
click at [1309, 291] on span "Close" at bounding box center [1289, 290] width 37 height 11
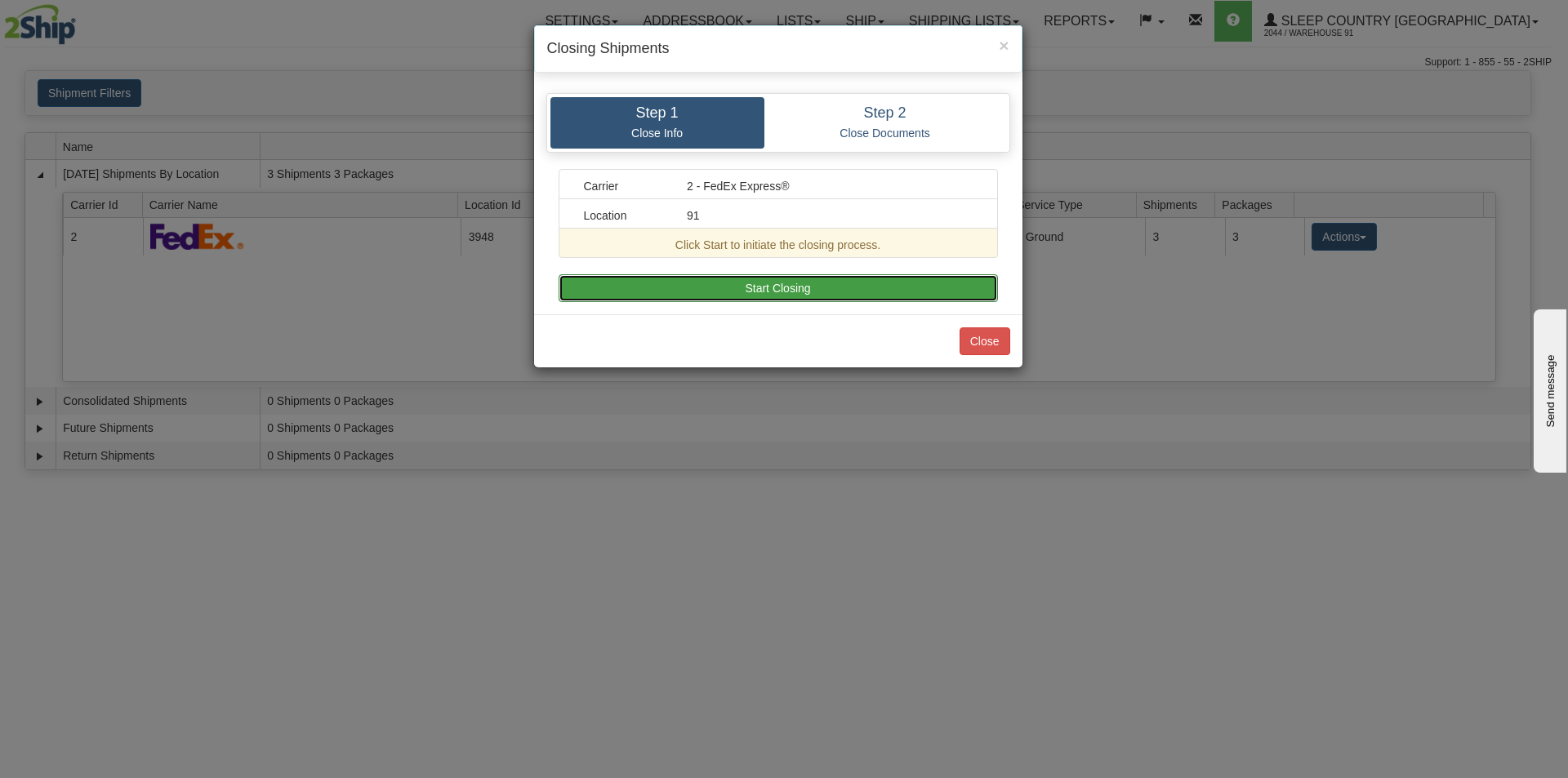
click at [827, 298] on button "Start Closing" at bounding box center [778, 288] width 440 height 28
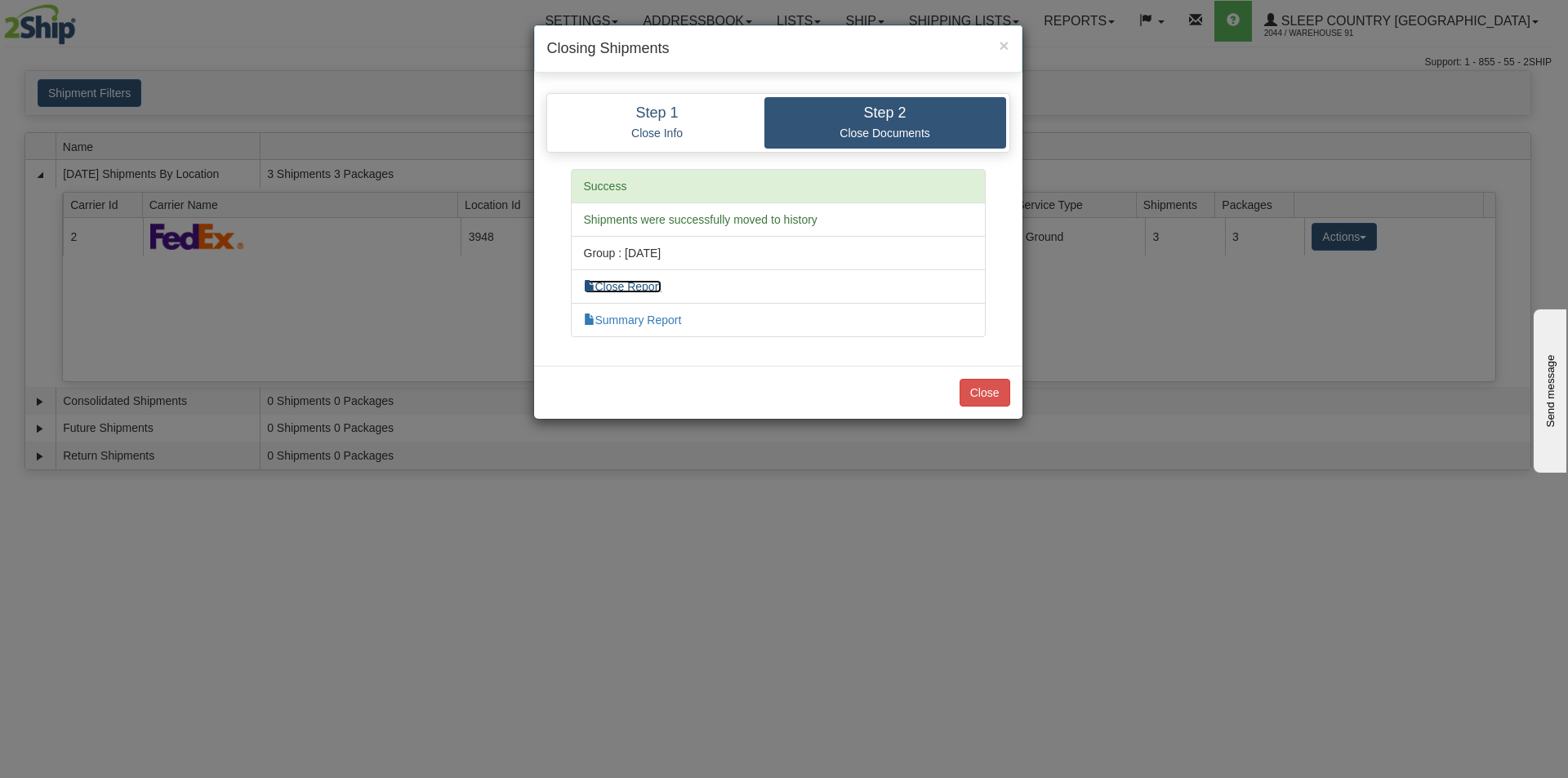
click at [638, 290] on link "Close Report" at bounding box center [623, 286] width 79 height 13
click at [646, 326] on li "Summary Report" at bounding box center [778, 320] width 415 height 35
click at [657, 322] on link "Summary Report" at bounding box center [632, 319] width 98 height 13
click at [1005, 395] on button "Close" at bounding box center [985, 393] width 51 height 28
